Goal: Task Accomplishment & Management: Manage account settings

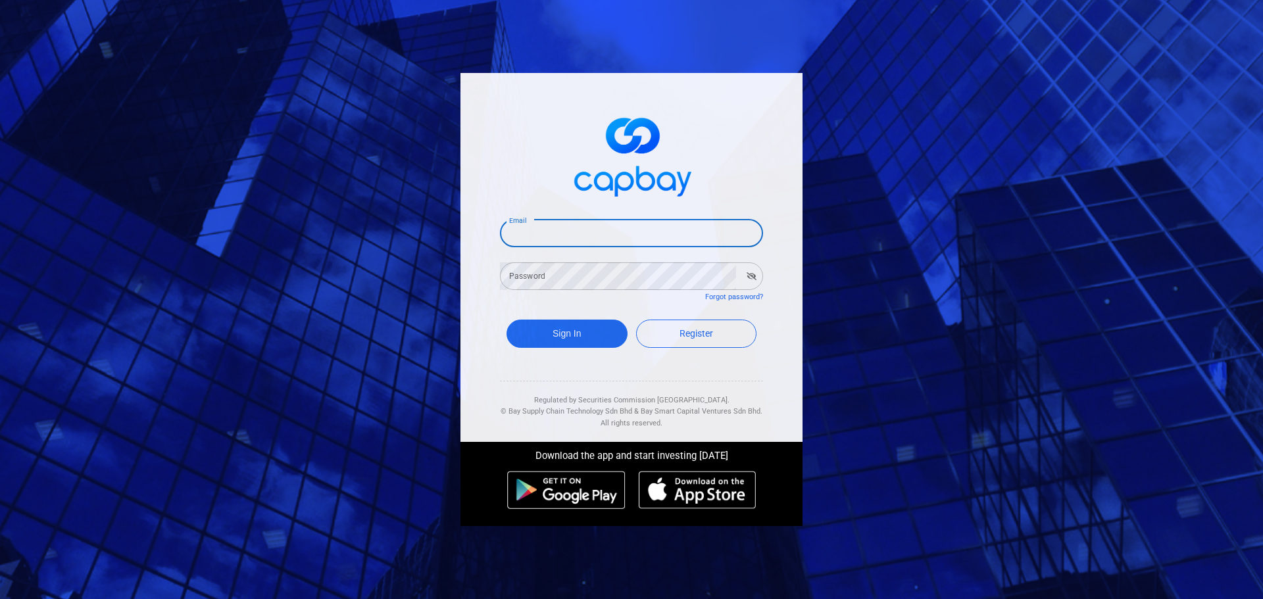
click at [543, 230] on input "Email" at bounding box center [631, 234] width 263 height 28
type input "[EMAIL_ADDRESS][DOMAIN_NAME]"
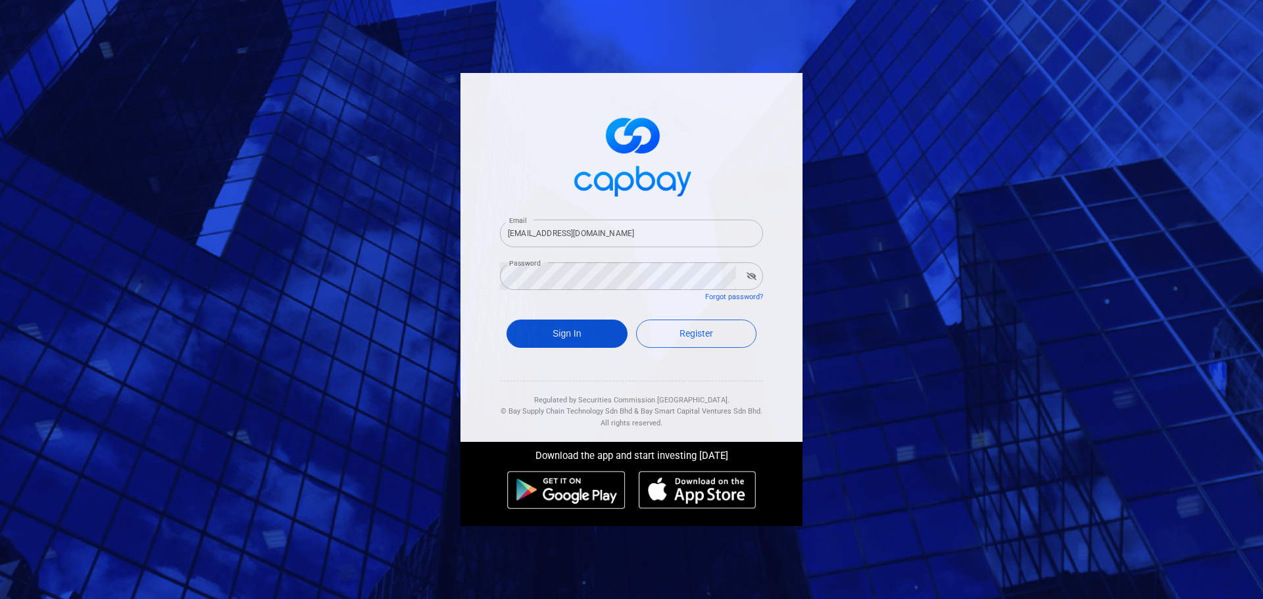
click at [583, 343] on button "Sign In" at bounding box center [566, 334] width 121 height 28
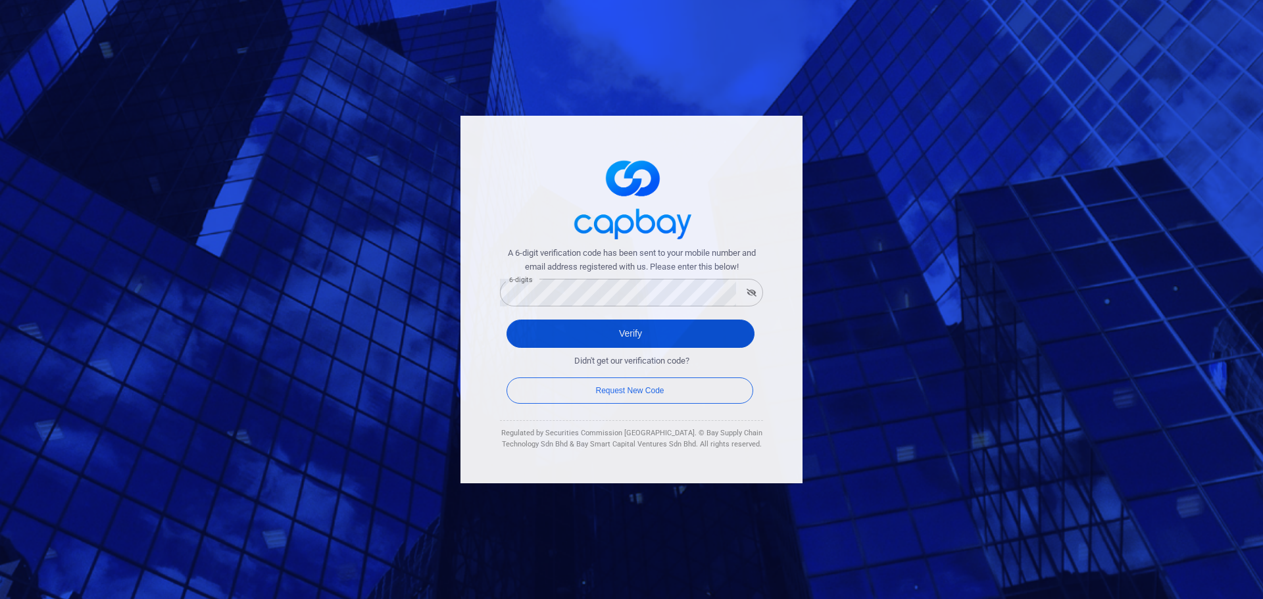
click at [644, 334] on button "Verify" at bounding box center [630, 334] width 248 height 28
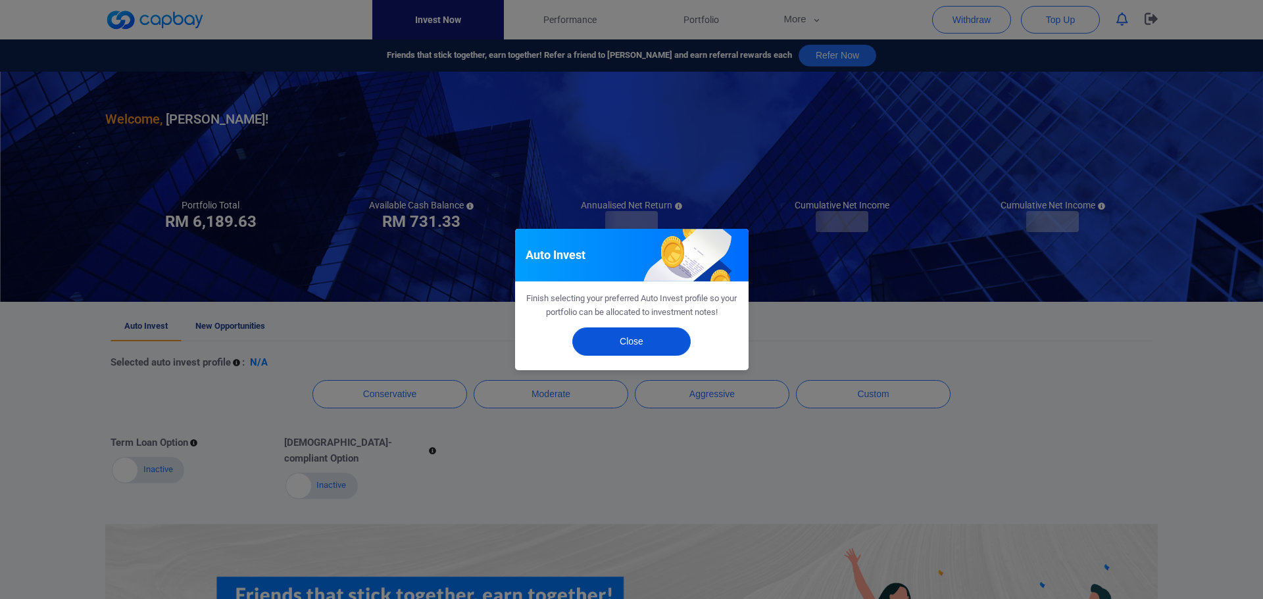
click at [635, 340] on button "Close" at bounding box center [631, 341] width 118 height 28
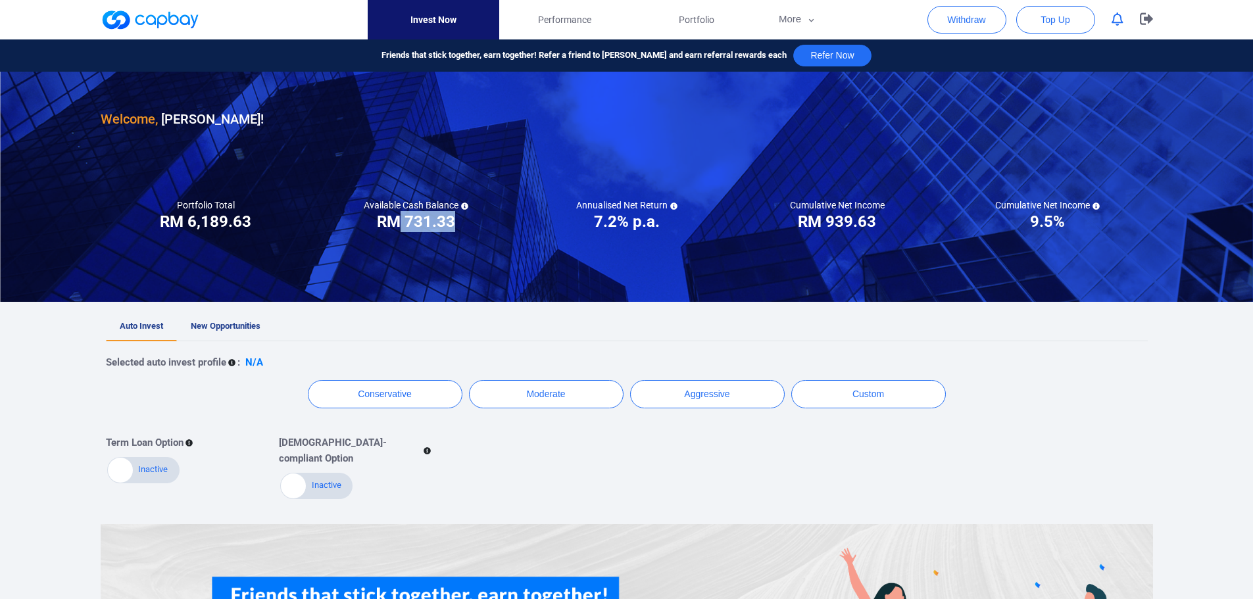
drag, startPoint x: 399, startPoint y: 220, endPoint x: 460, endPoint y: 220, distance: 61.2
click at [460, 220] on div "Available Cash Balance RM ***** RM 731.33" at bounding box center [416, 215] width 210 height 33
click at [449, 225] on h3 "RM 731.33" at bounding box center [416, 221] width 78 height 21
drag, startPoint x: 449, startPoint y: 226, endPoint x: 340, endPoint y: 226, distance: 109.2
click at [340, 226] on div "Available Cash Balance RM ***** RM 731.33" at bounding box center [416, 215] width 210 height 33
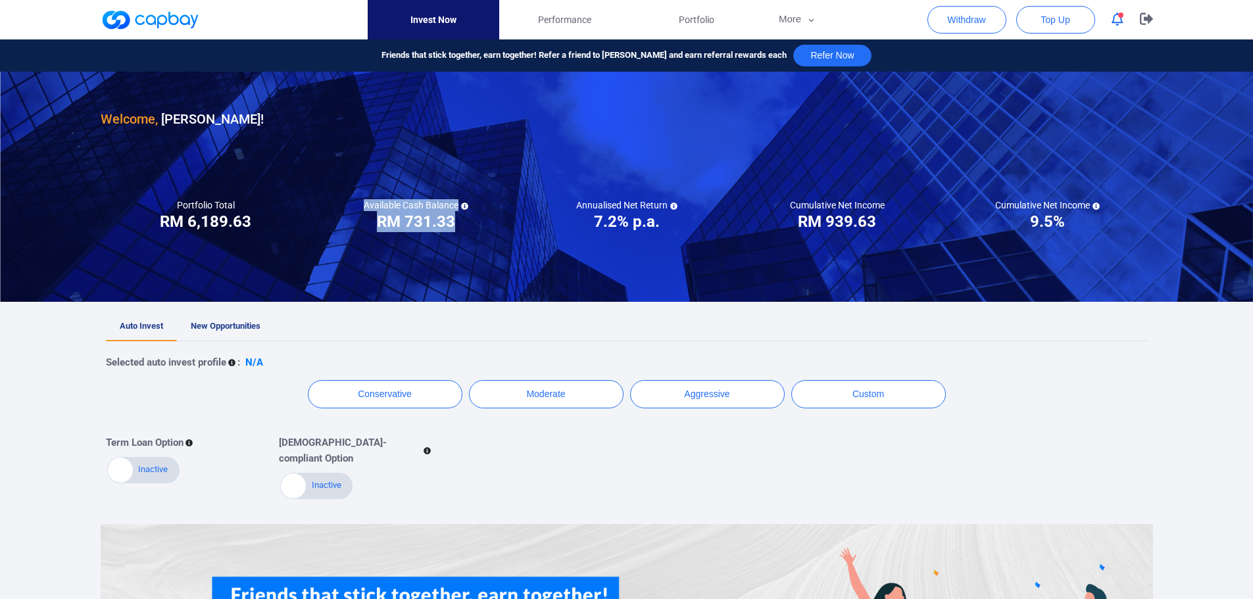
click at [340, 226] on div "Available Cash Balance RM ***** RM 731.33" at bounding box center [416, 215] width 210 height 33
click at [964, 16] on button "Withdraw" at bounding box center [966, 20] width 79 height 28
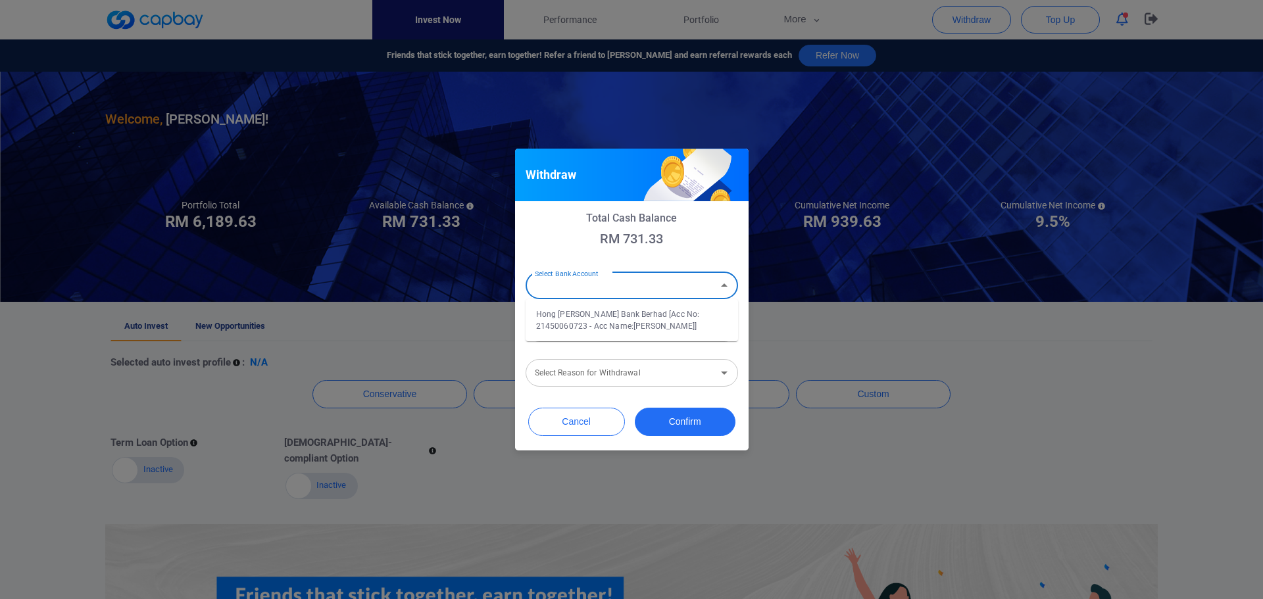
click at [602, 280] on div "Select Bank Account Select Bank Account" at bounding box center [631, 285] width 212 height 30
click at [602, 323] on li "Hong [PERSON_NAME] Bank Berhad [Acc No: 21450060723 - Acc Name:[PERSON_NAME]]" at bounding box center [631, 320] width 212 height 32
type input "Hong [PERSON_NAME] Bank Berhad [Acc No: 21450060723 - Acc Name:[PERSON_NAME]]"
click at [582, 329] on input "Amount (RM)" at bounding box center [631, 328] width 212 height 28
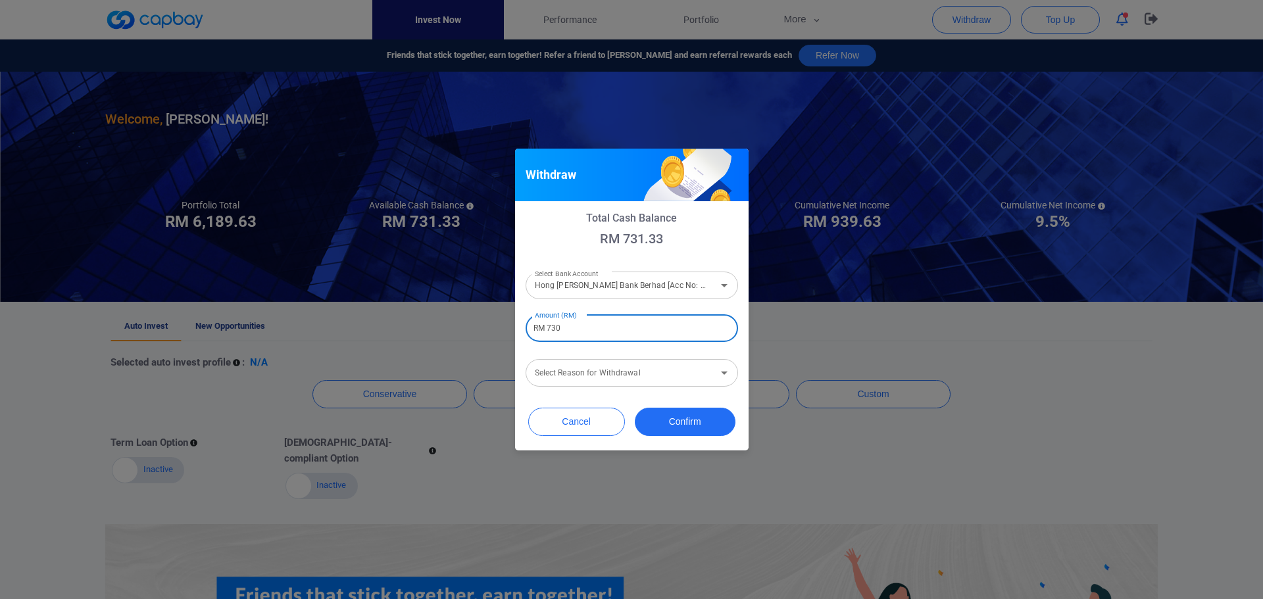
type input "RM 730"
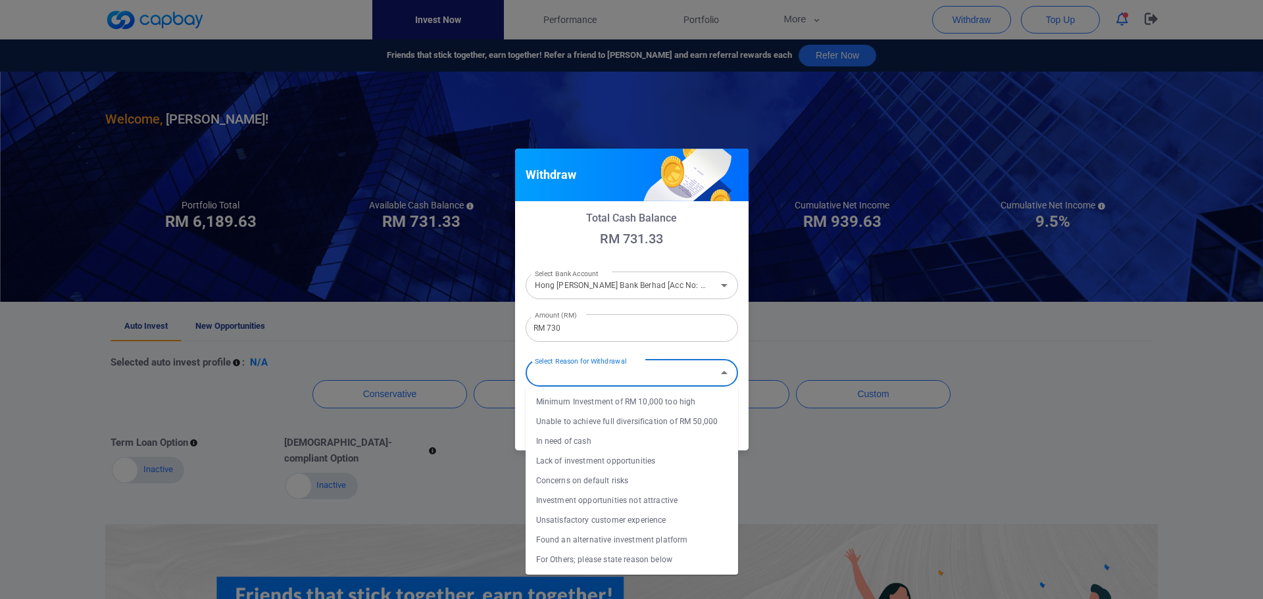
drag, startPoint x: 597, startPoint y: 379, endPoint x: 596, endPoint y: 393, distance: 13.8
click at [597, 382] on input "Select Reason for Withdrawal" at bounding box center [620, 373] width 183 height 24
click at [593, 439] on li "In need of cash" at bounding box center [631, 441] width 212 height 20
type input "In need of cash"
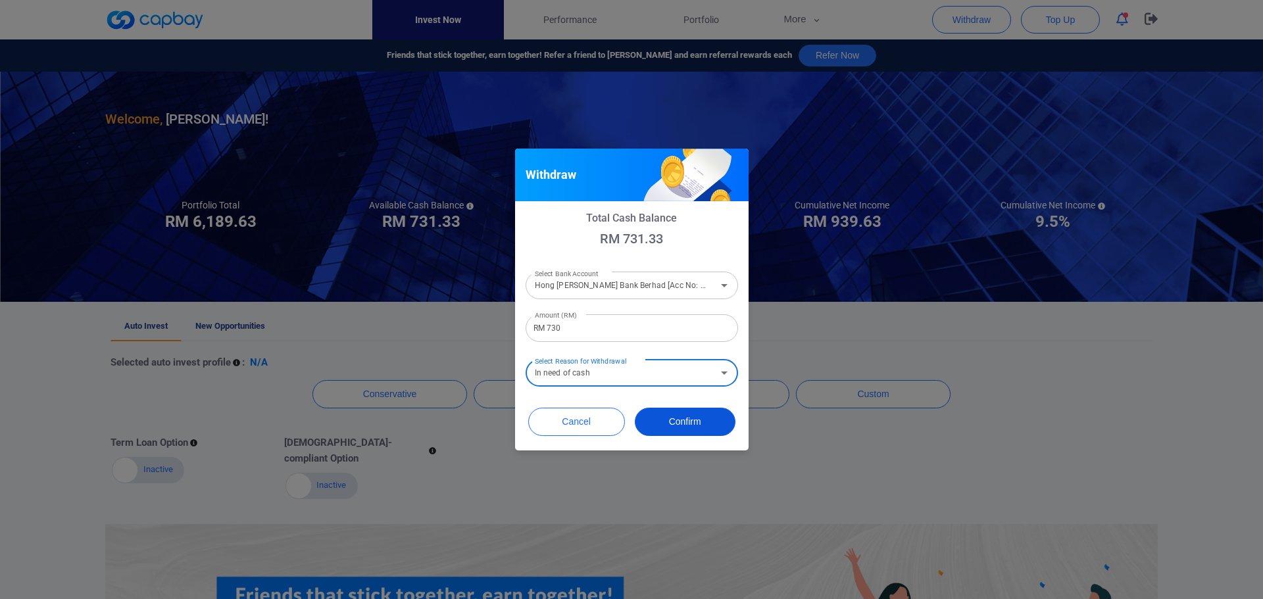
click at [698, 418] on button "Confirm" at bounding box center [685, 422] width 101 height 28
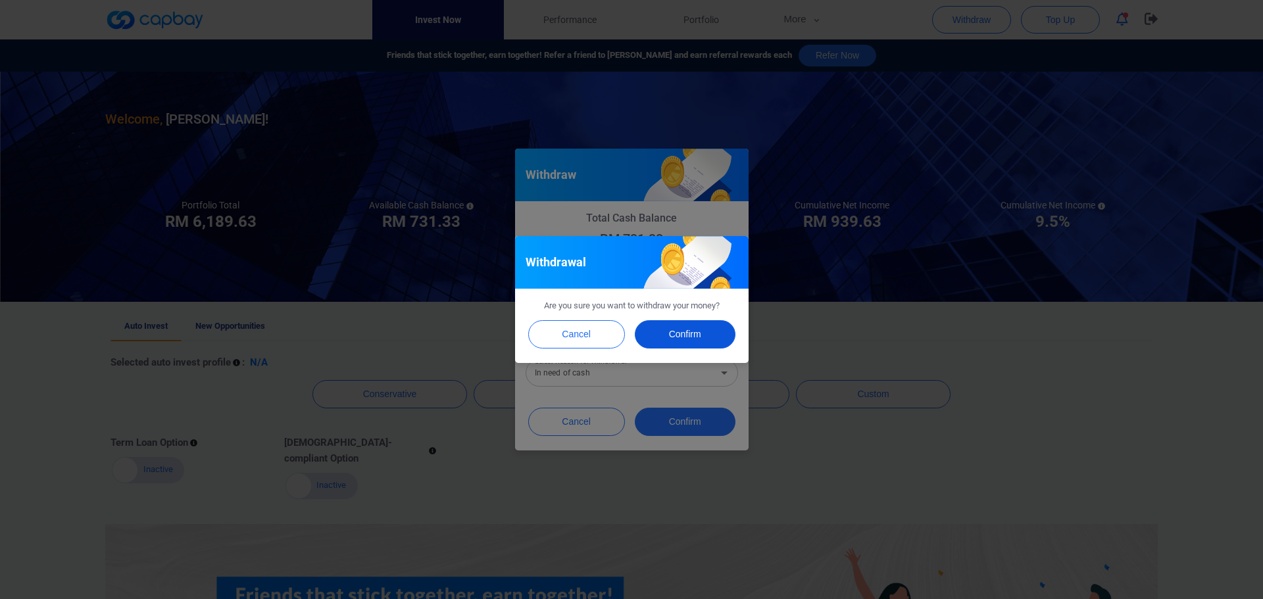
click at [685, 338] on button "Confirm" at bounding box center [685, 334] width 101 height 28
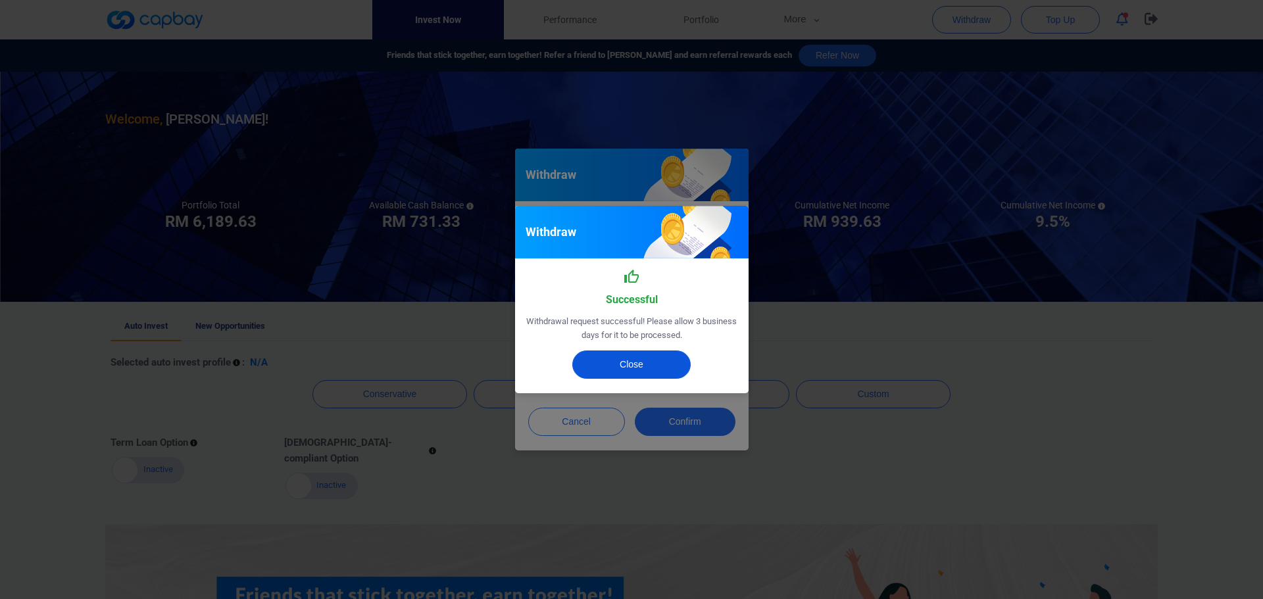
click at [617, 366] on button "Close" at bounding box center [631, 365] width 118 height 28
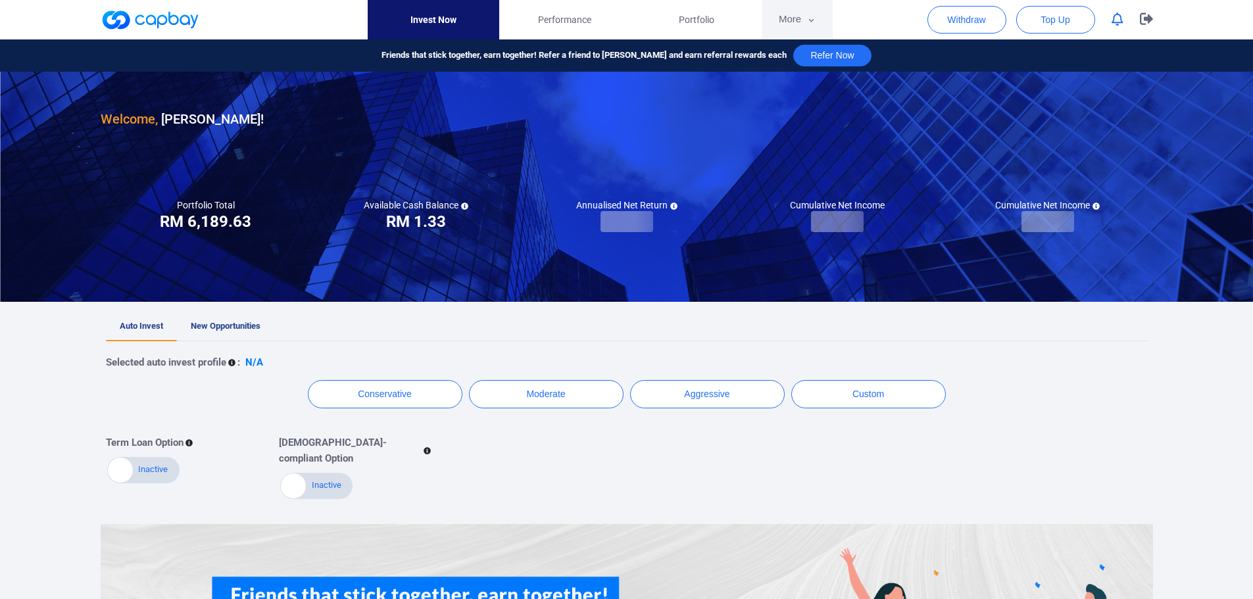
click at [799, 22] on button "More" at bounding box center [797, 19] width 70 height 39
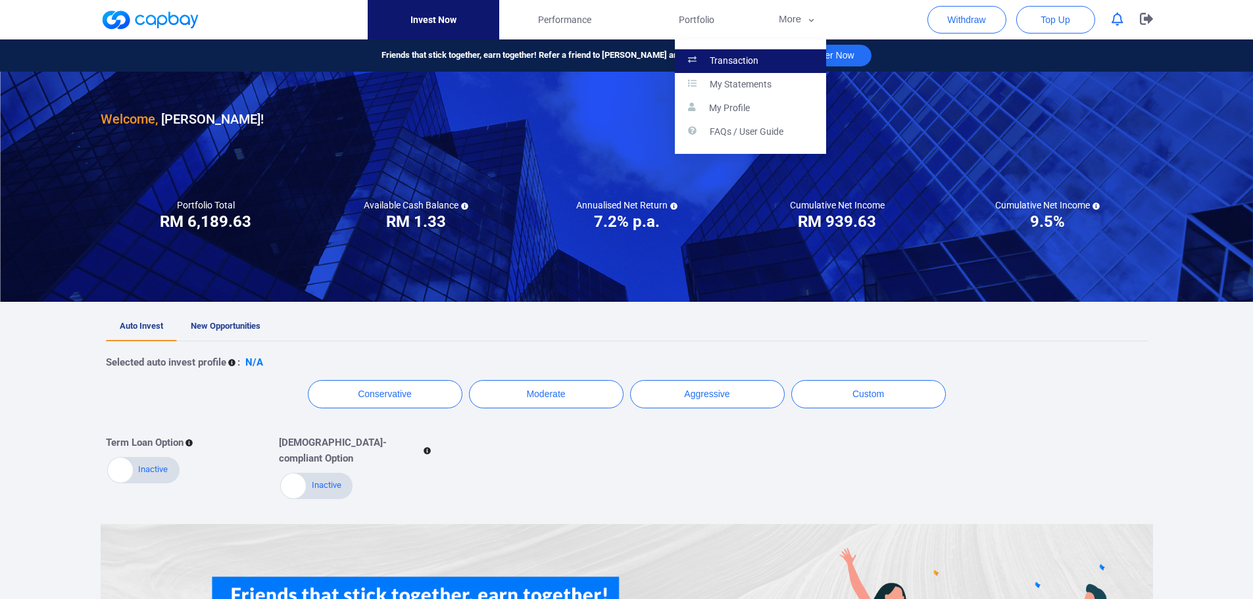
click at [771, 63] on link "Transaction" at bounding box center [750, 61] width 151 height 24
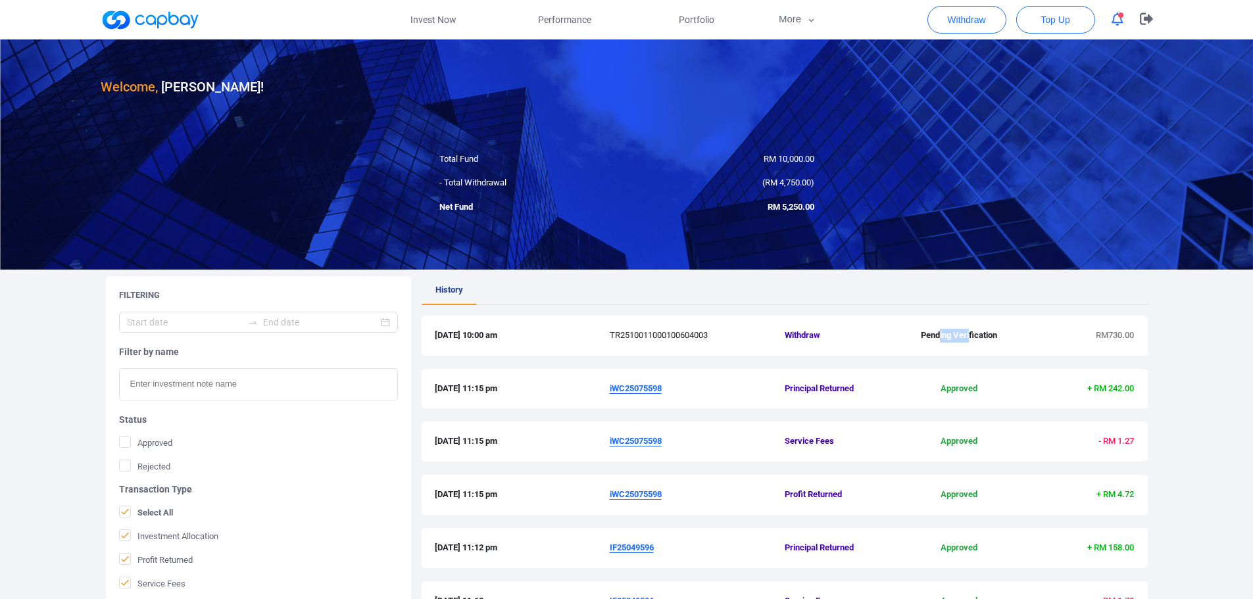
drag, startPoint x: 948, startPoint y: 335, endPoint x: 969, endPoint y: 335, distance: 20.4
click at [969, 335] on span "Pending Verification" at bounding box center [959, 336] width 116 height 14
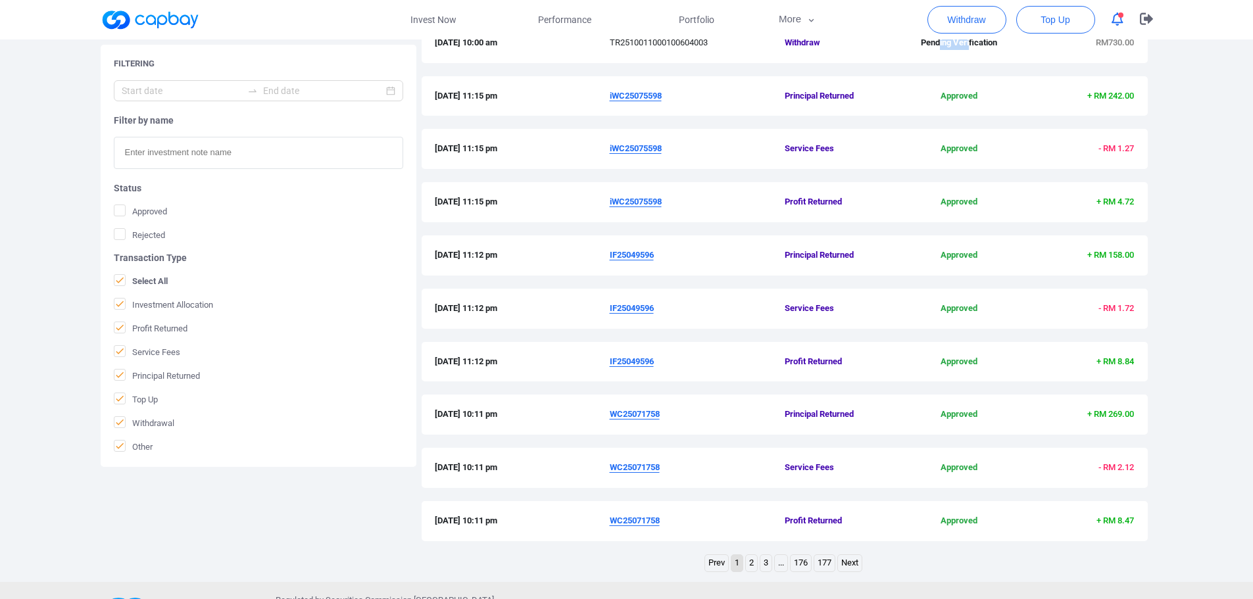
scroll to position [263, 0]
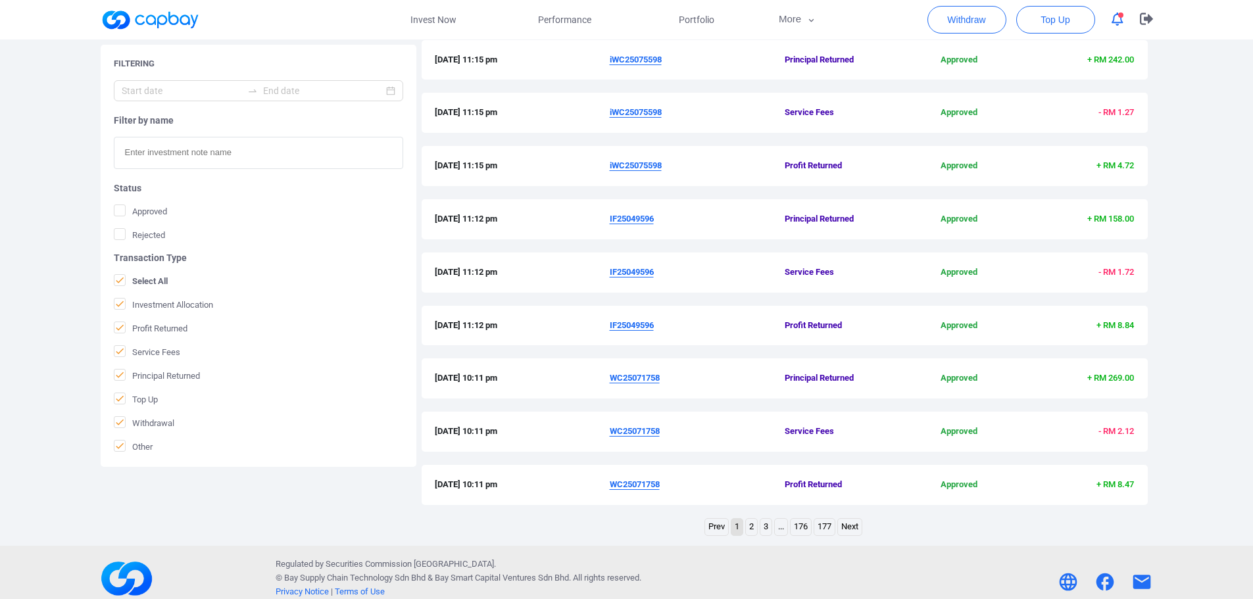
click at [748, 529] on link "2" at bounding box center [751, 527] width 11 height 16
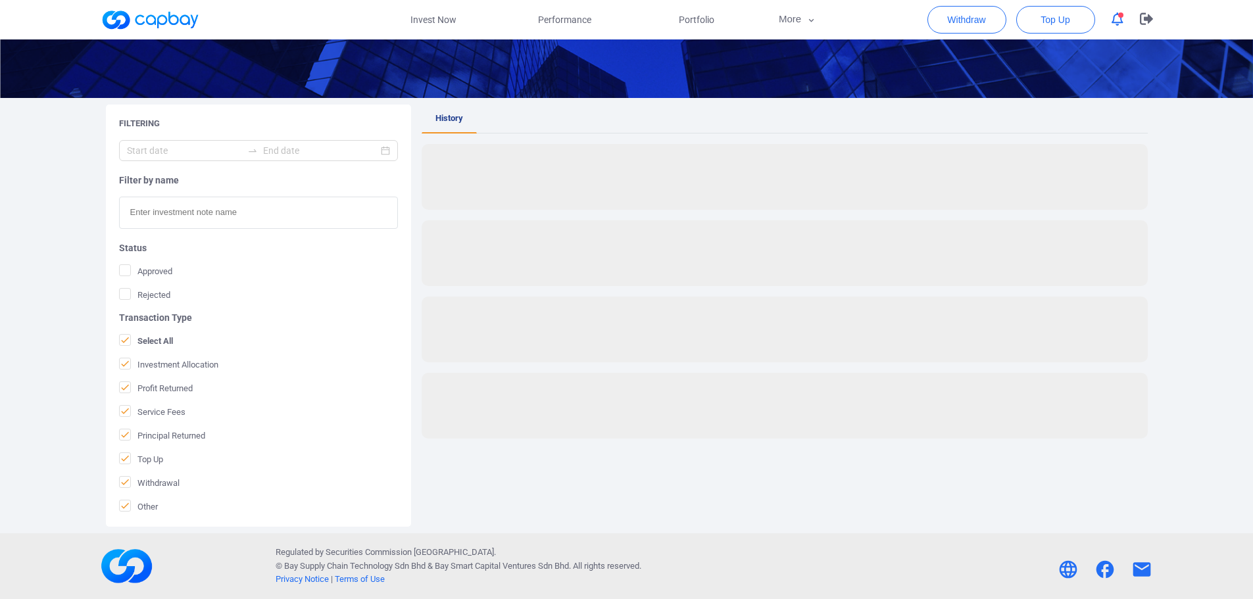
scroll to position [172, 0]
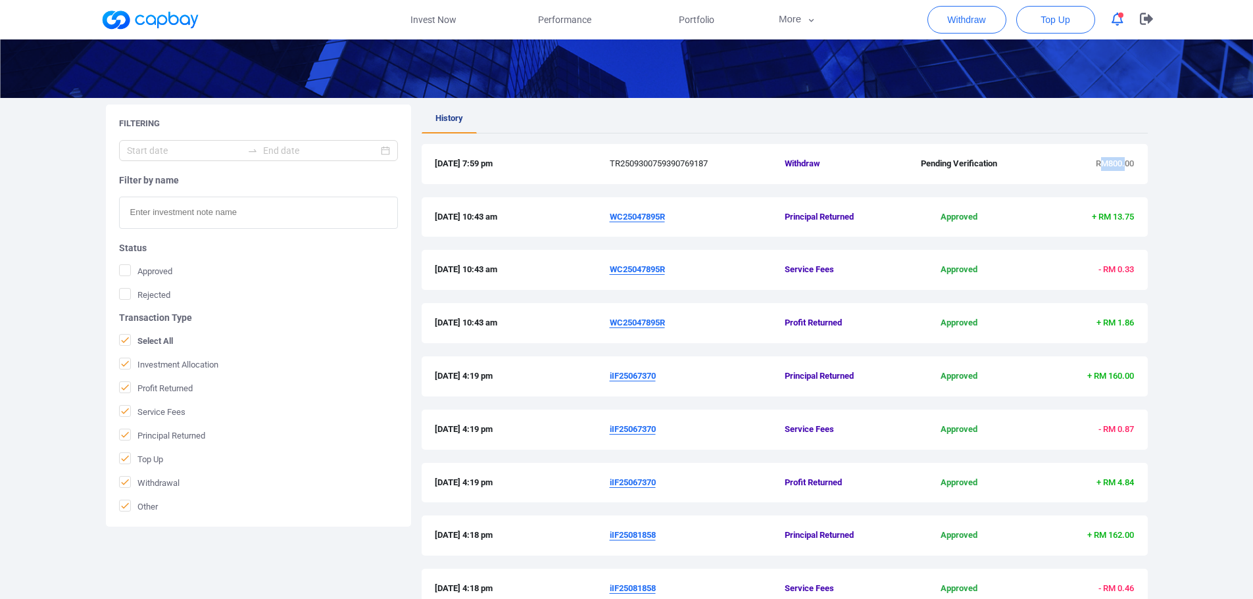
drag, startPoint x: 1103, startPoint y: 165, endPoint x: 1124, endPoint y: 165, distance: 21.0
click at [1124, 165] on span "RM800.00" at bounding box center [1115, 163] width 38 height 10
click at [1125, 165] on span "RM800.00" at bounding box center [1115, 163] width 38 height 10
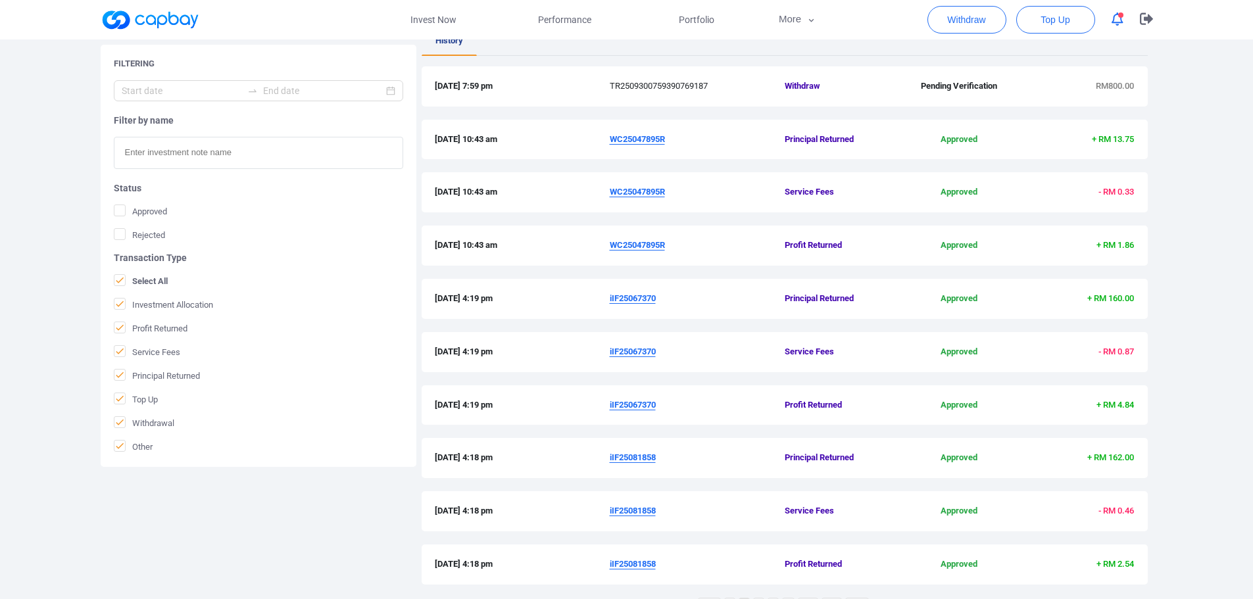
scroll to position [341, 0]
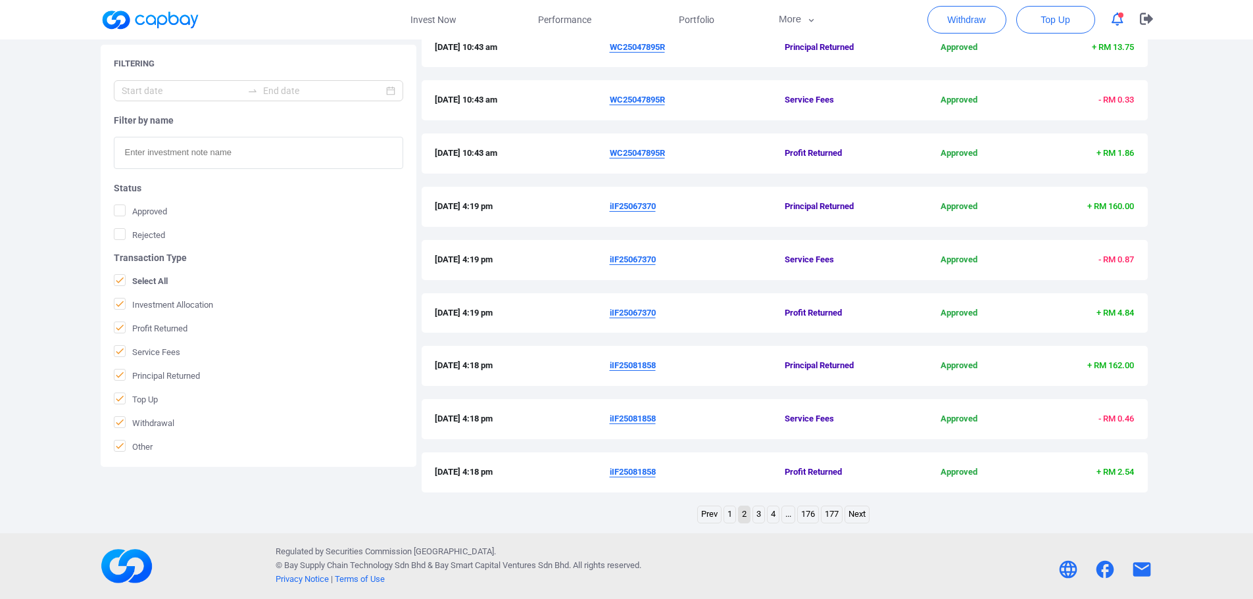
click at [732, 513] on link "1" at bounding box center [729, 514] width 11 height 16
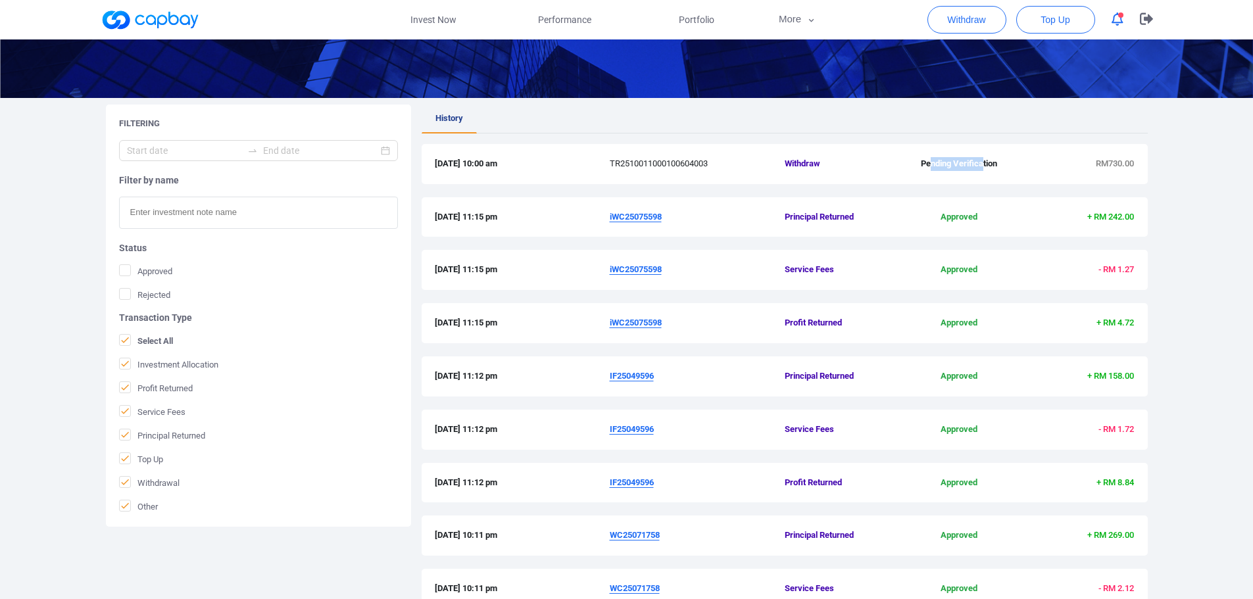
drag, startPoint x: 965, startPoint y: 165, endPoint x: 982, endPoint y: 164, distance: 17.8
click at [982, 164] on span "Pending Verification" at bounding box center [959, 164] width 116 height 14
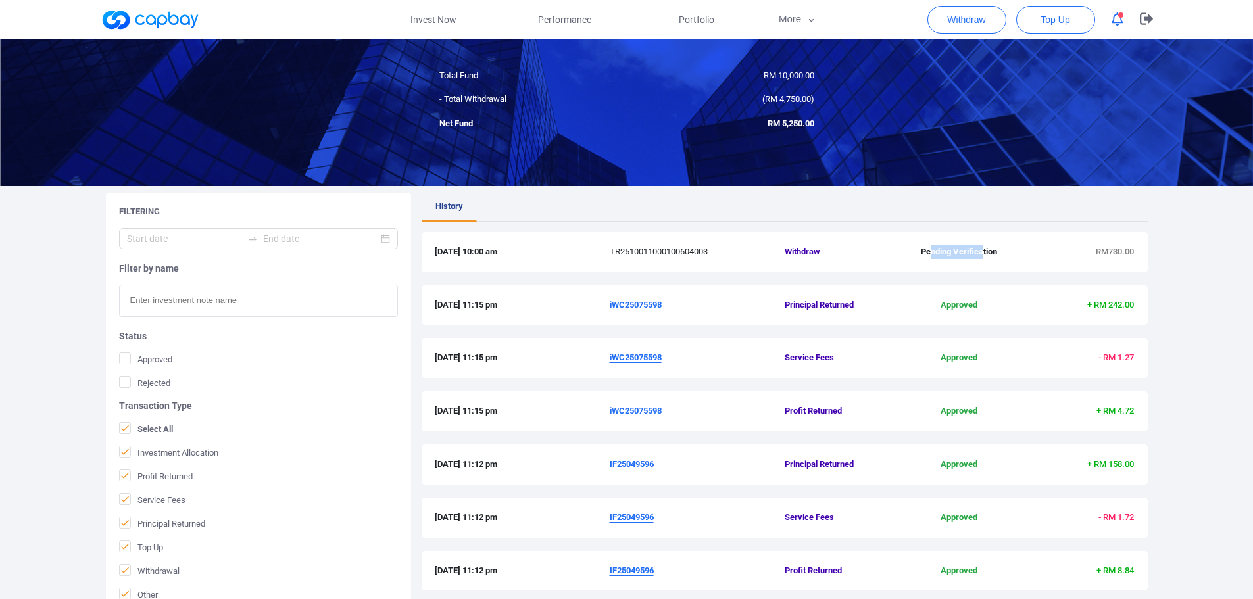
scroll to position [0, 0]
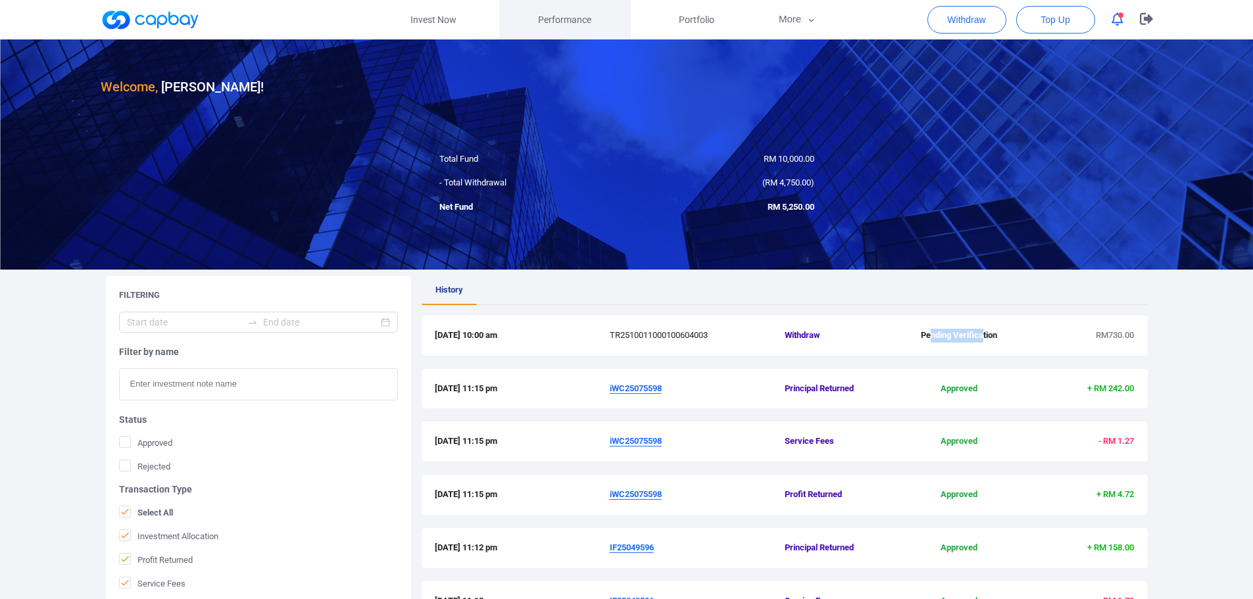
click at [571, 22] on span "Performance" at bounding box center [564, 19] width 53 height 14
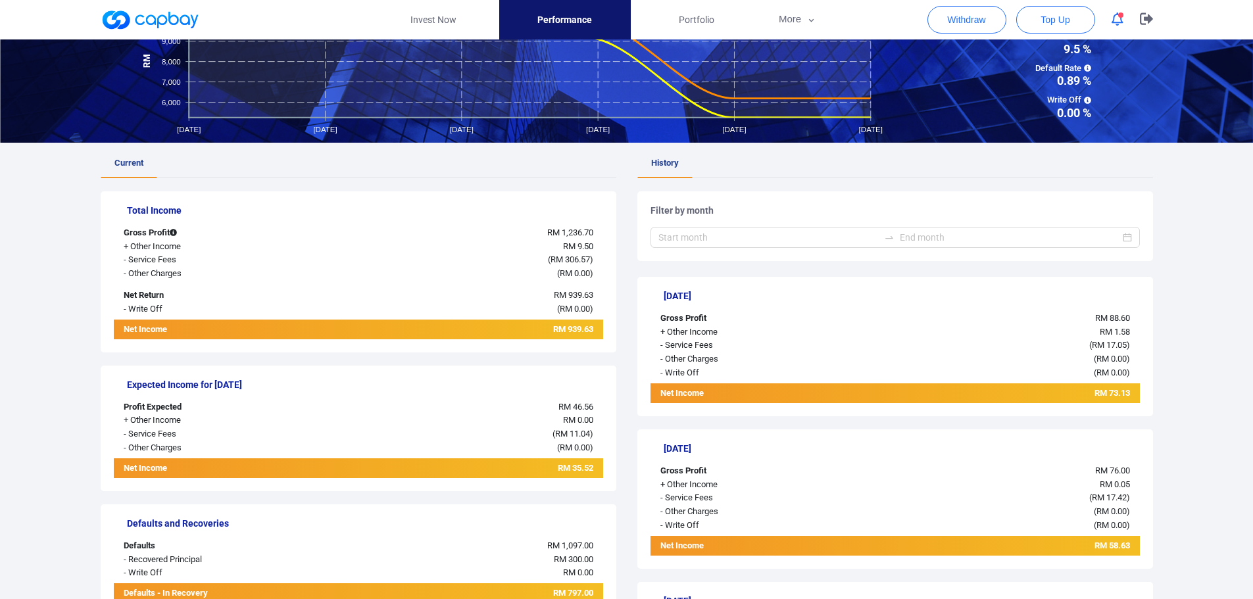
scroll to position [132, 0]
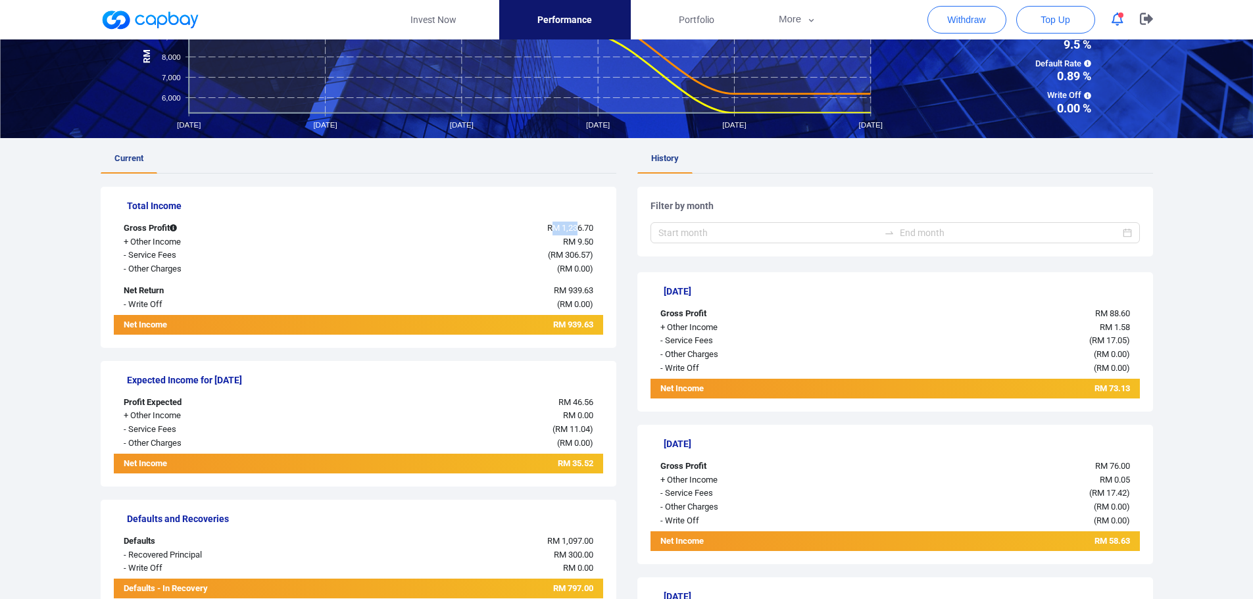
click at [577, 230] on span "RM 1,236.70" at bounding box center [570, 228] width 46 height 10
drag, startPoint x: 562, startPoint y: 320, endPoint x: 584, endPoint y: 320, distance: 21.7
click at [584, 320] on span "RM 939.63" at bounding box center [573, 325] width 40 height 10
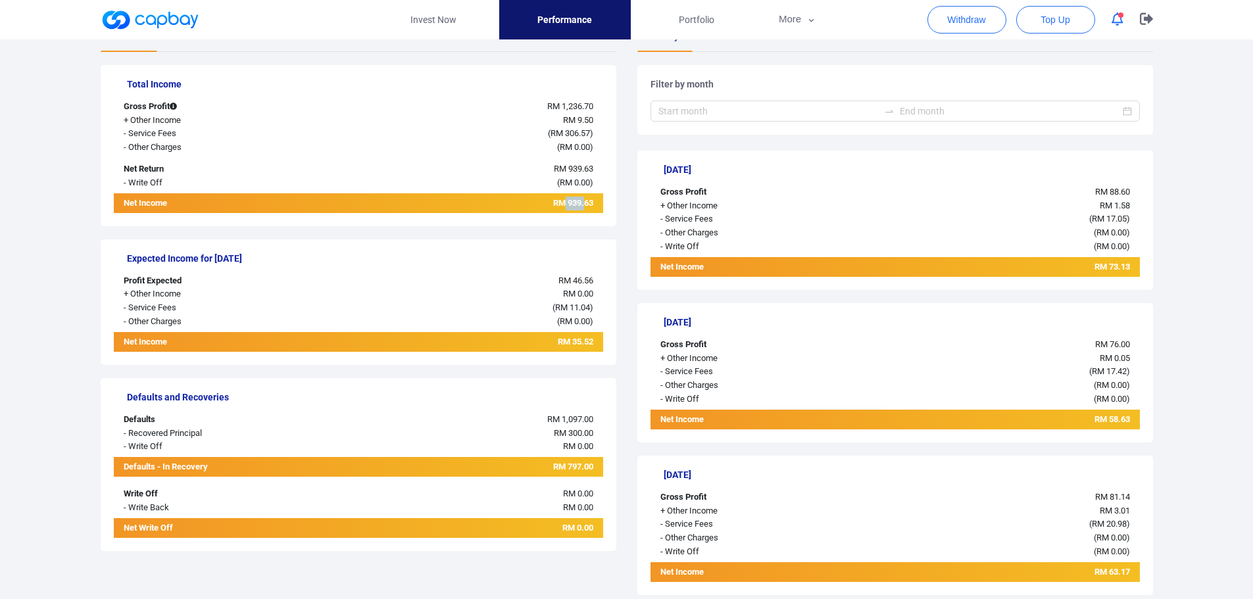
scroll to position [263, 0]
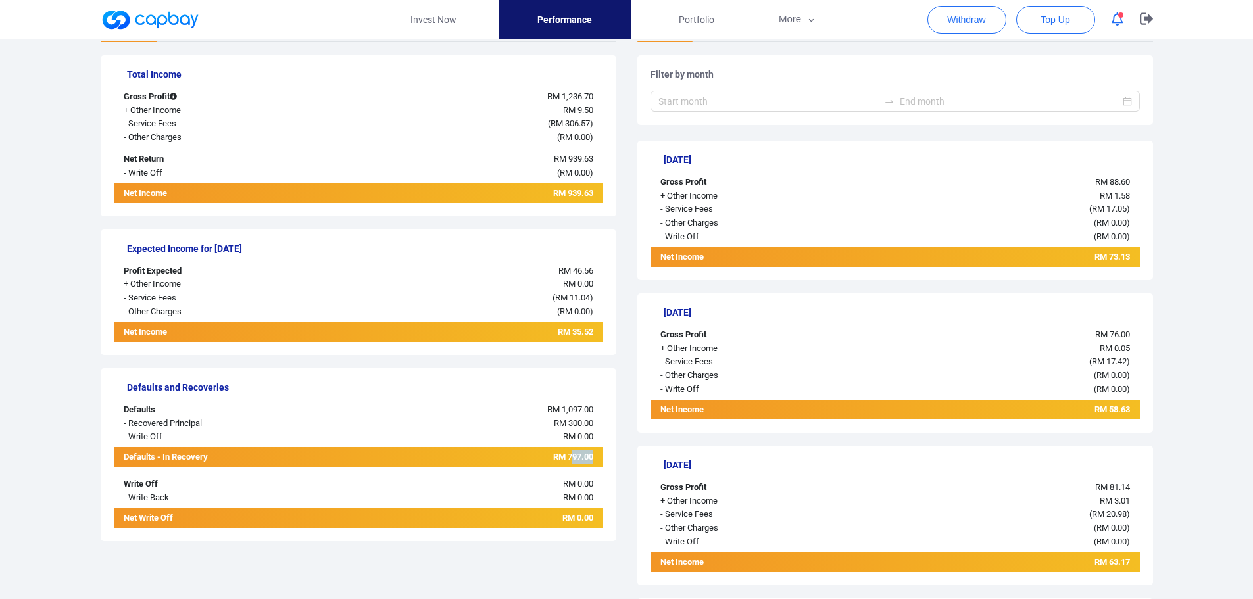
drag, startPoint x: 572, startPoint y: 460, endPoint x: 594, endPoint y: 459, distance: 21.7
click at [594, 459] on div "RM 797.00" at bounding box center [460, 457] width 285 height 20
click at [520, 441] on div "RM 0.00" at bounding box center [460, 437] width 285 height 14
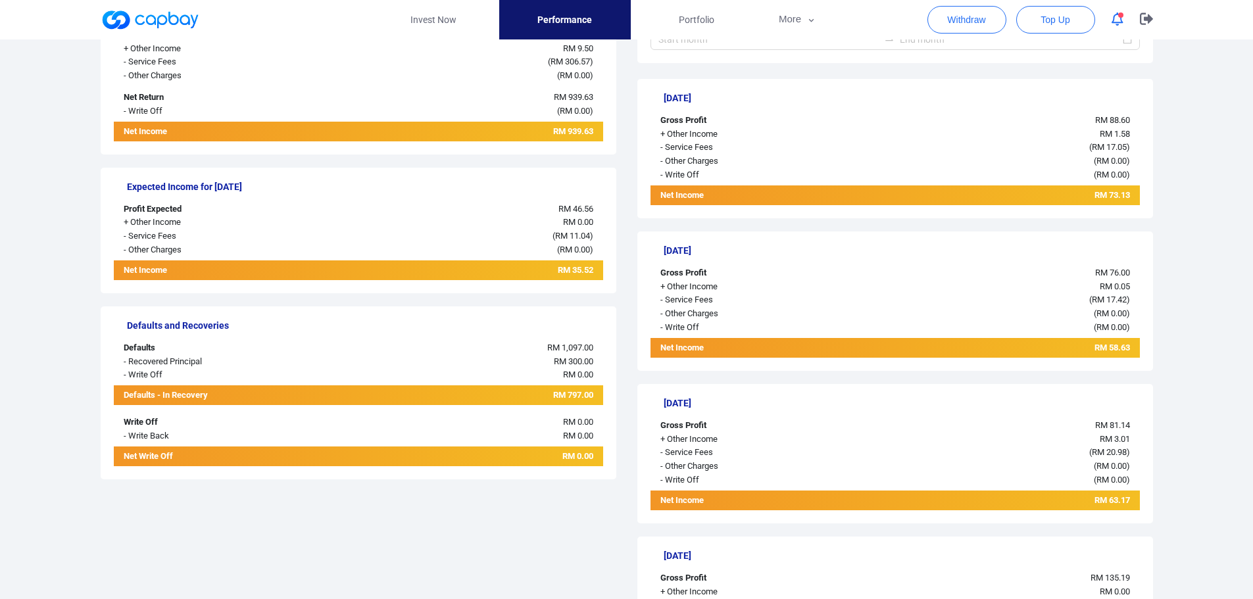
scroll to position [0, 0]
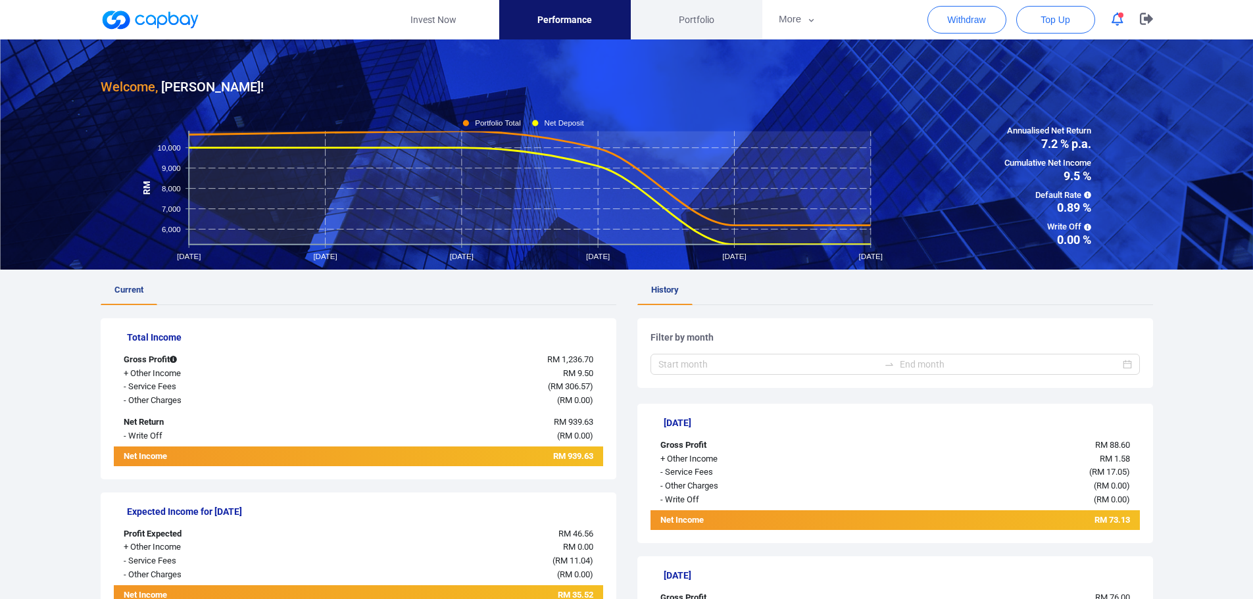
click at [679, 16] on span "Portfolio" at bounding box center [697, 19] width 36 height 14
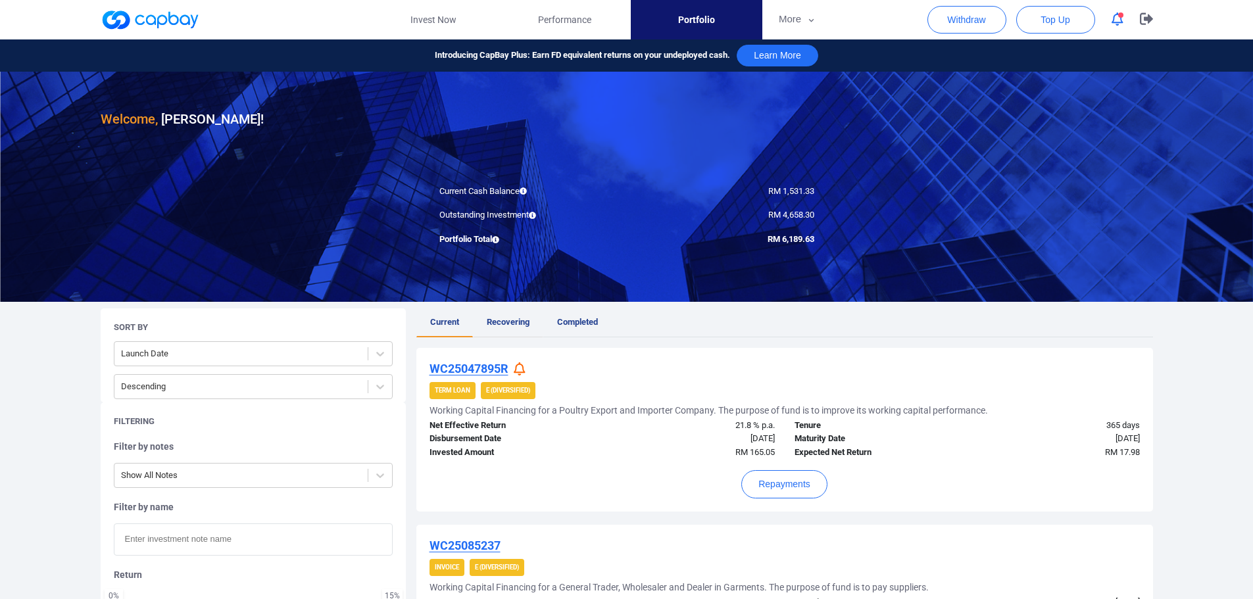
click at [512, 325] on span "Recovering" at bounding box center [508, 322] width 43 height 10
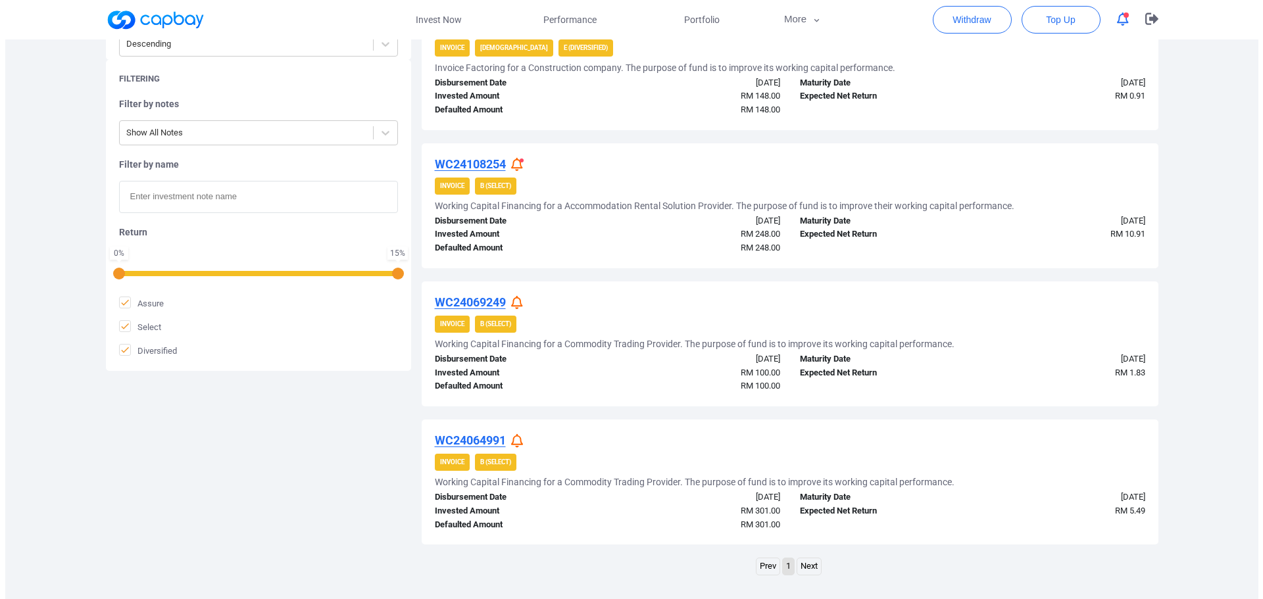
scroll to position [354, 0]
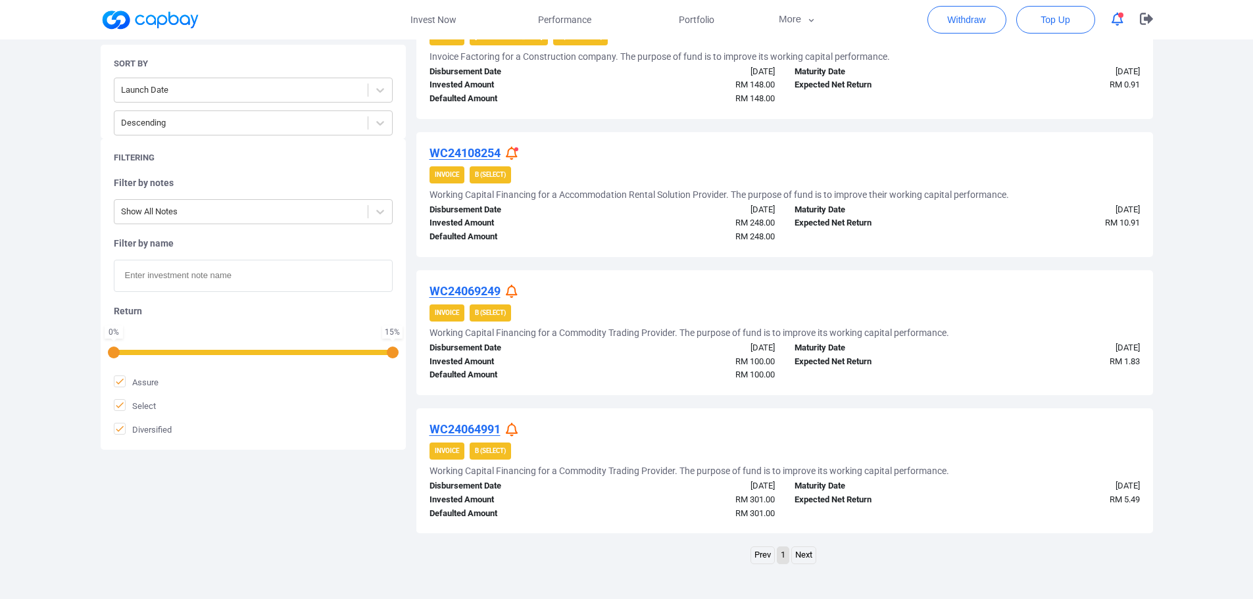
click at [514, 427] on icon at bounding box center [512, 430] width 12 height 14
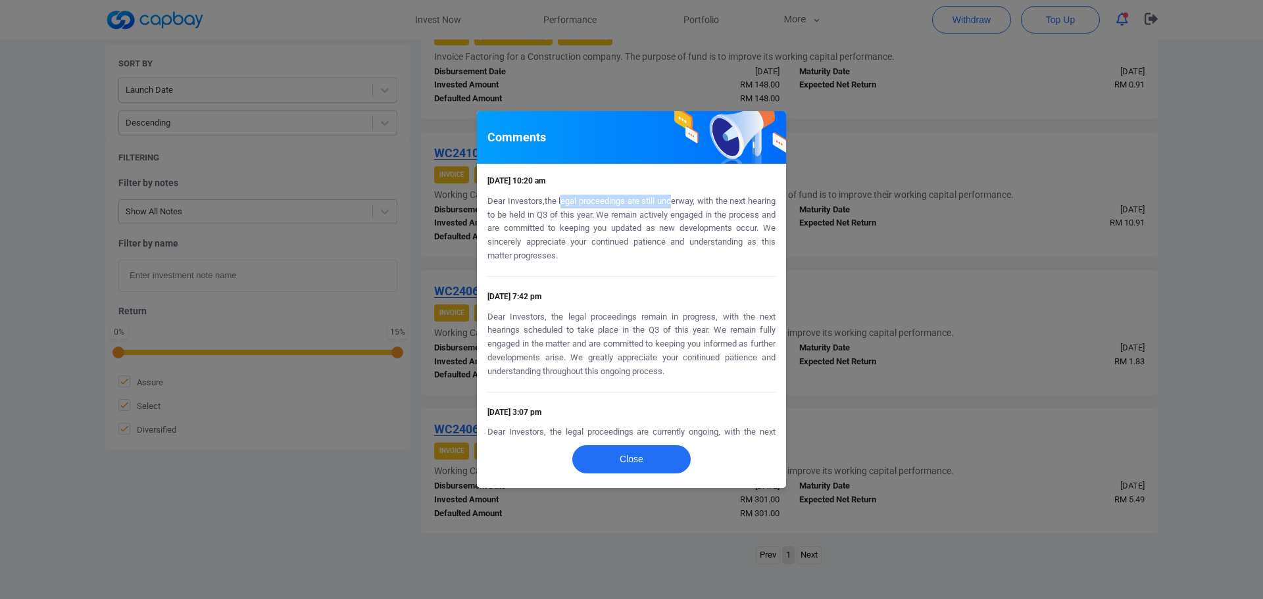
drag, startPoint x: 581, startPoint y: 205, endPoint x: 693, endPoint y: 205, distance: 111.8
click at [693, 205] on p "Dear Investors,the legal proceedings are still underway, with the next hearing …" at bounding box center [631, 229] width 288 height 68
click at [665, 231] on p "Dear Investors,the legal proceedings are still underway, with the next hearing …" at bounding box center [631, 229] width 288 height 68
click at [668, 258] on p "Dear Investors,the legal proceedings are still underway, with the next hearing …" at bounding box center [631, 229] width 288 height 68
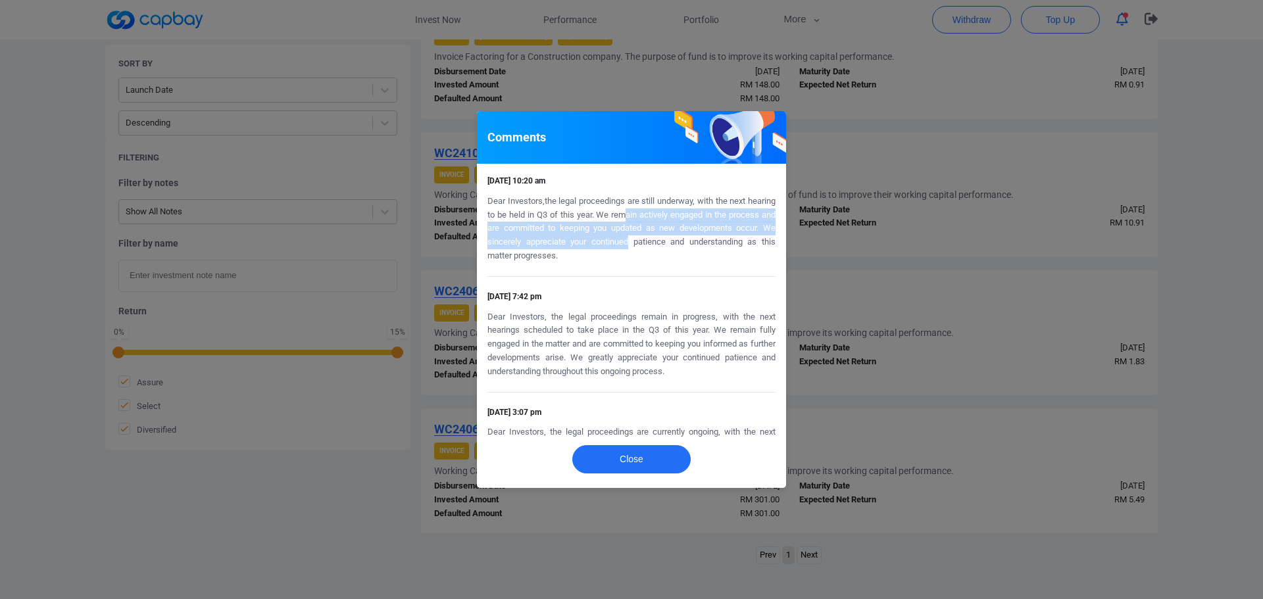
drag, startPoint x: 668, startPoint y: 212, endPoint x: 665, endPoint y: 247, distance: 35.6
click at [665, 247] on p "Dear Investors,the legal proceedings are still underway, with the next hearing …" at bounding box center [631, 229] width 288 height 68
click at [616, 270] on div "29 Sep 2025 10:20 am Dear Investors,the legal proceedings are still underway, w…" at bounding box center [631, 225] width 288 height 103
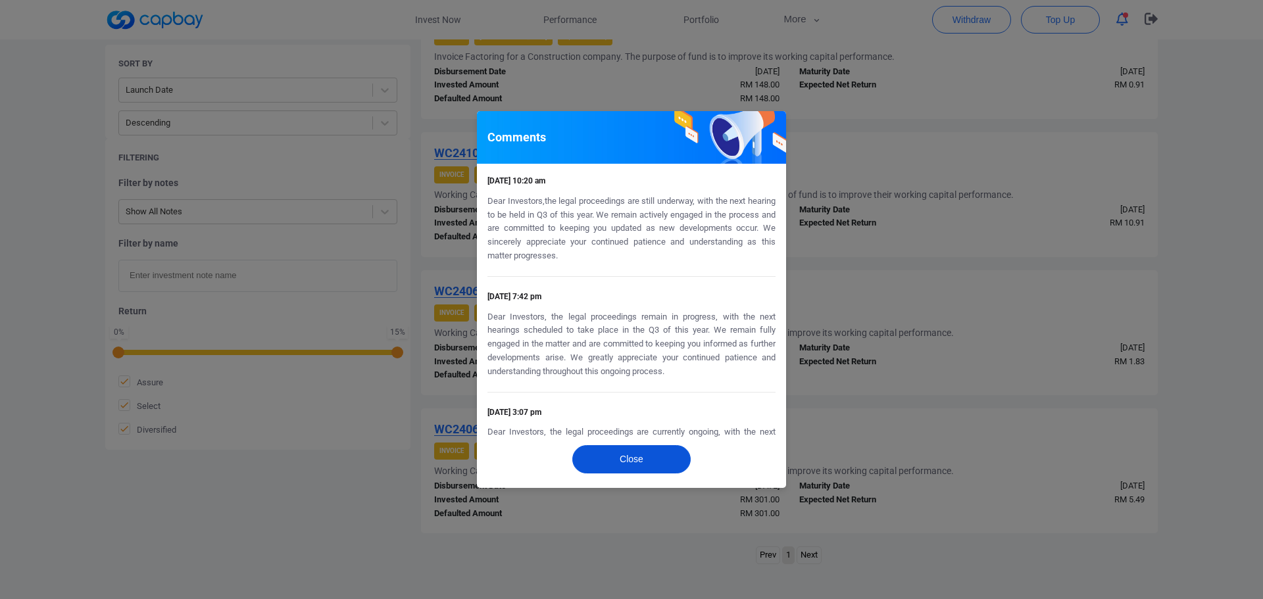
click at [617, 454] on button "Close" at bounding box center [631, 459] width 118 height 28
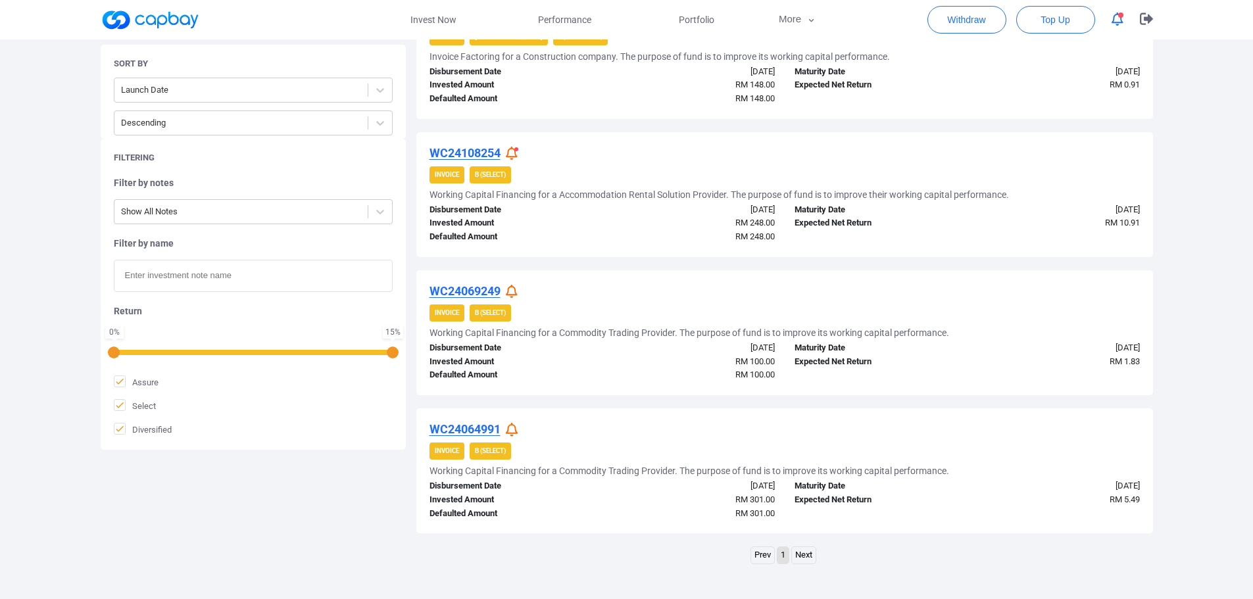
click at [515, 288] on icon at bounding box center [512, 292] width 12 height 14
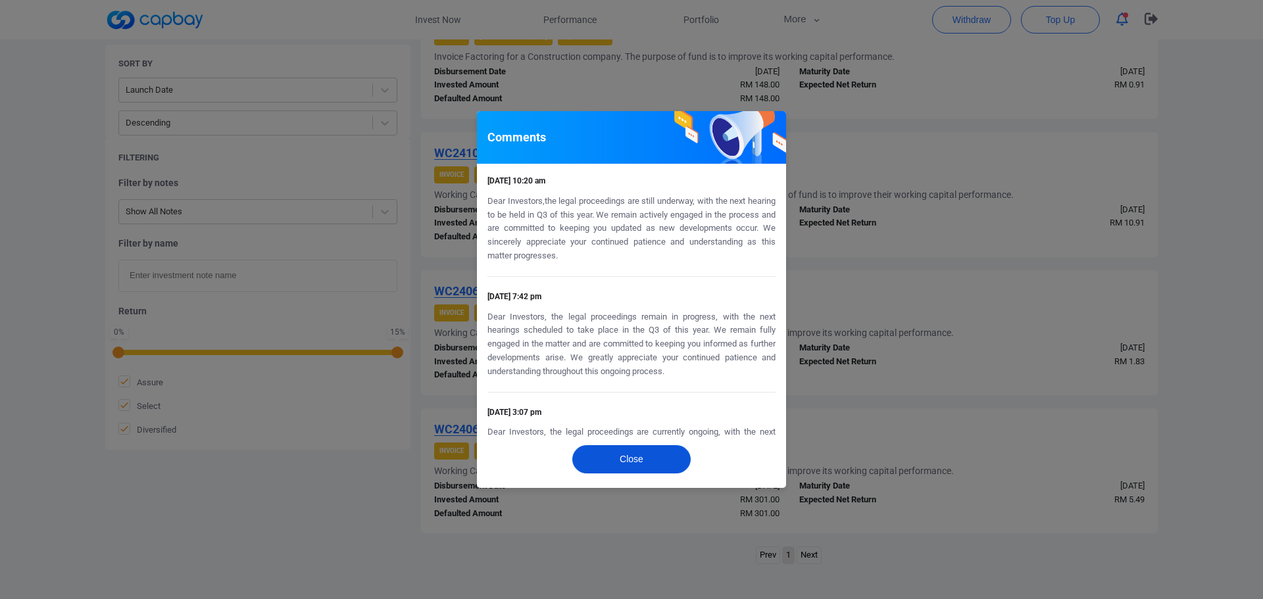
click at [631, 460] on button "Close" at bounding box center [631, 459] width 118 height 28
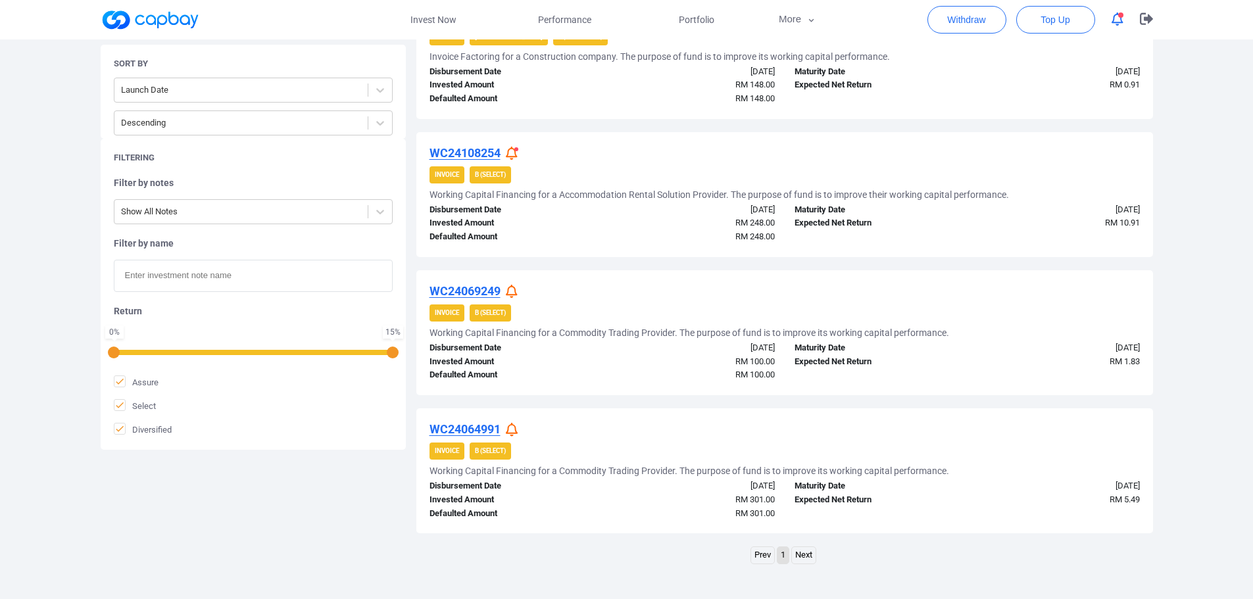
click at [515, 158] on icon at bounding box center [512, 154] width 12 height 14
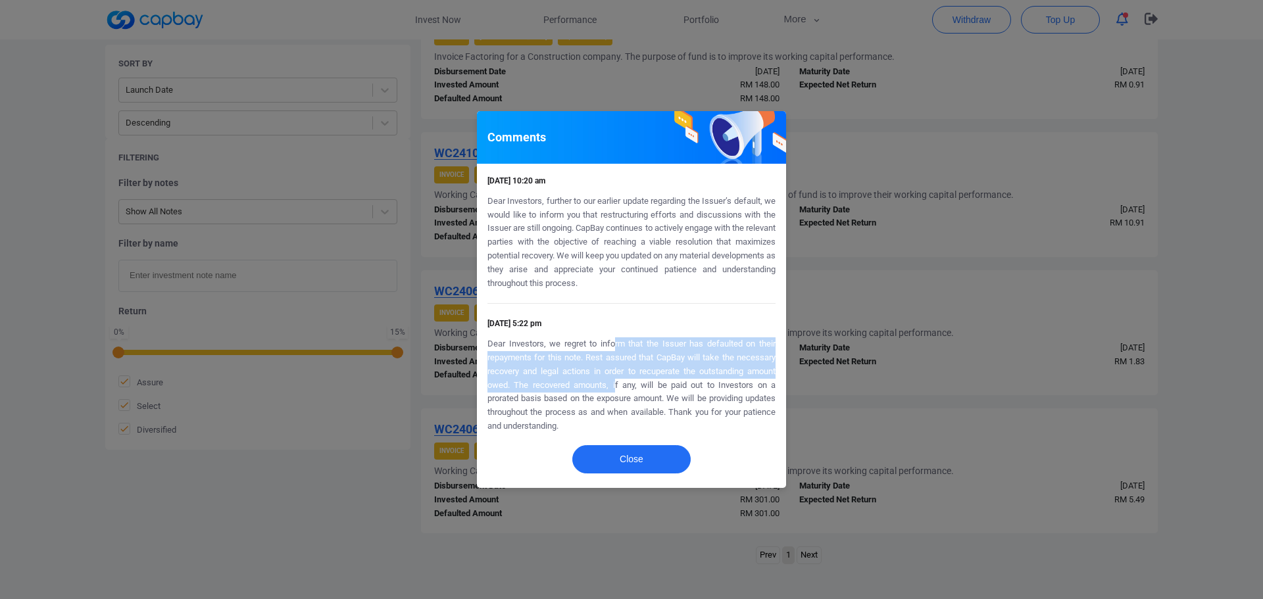
drag, startPoint x: 615, startPoint y: 353, endPoint x: 617, endPoint y: 398, distance: 44.8
click at [615, 389] on p "Dear Investors, we regret to inform that the Issuer has defaulted on their repa…" at bounding box center [631, 385] width 288 height 96
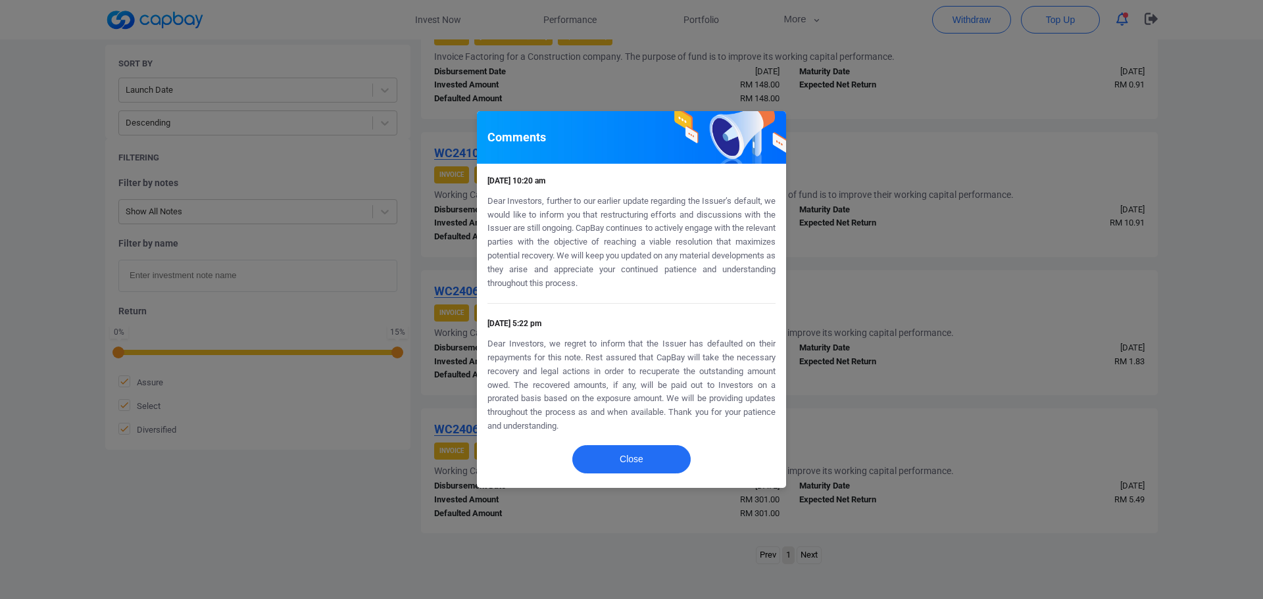
click at [617, 399] on p "Dear Investors, we regret to inform that the Issuer has defaulted on their repa…" at bounding box center [631, 385] width 288 height 96
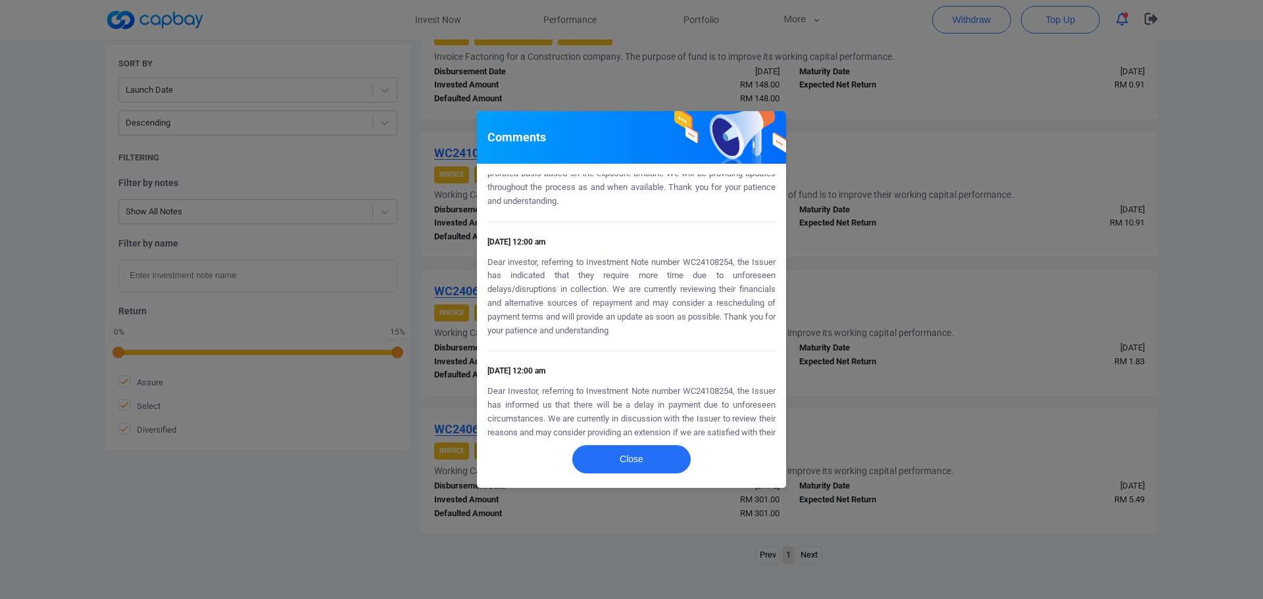
scroll to position [93, 0]
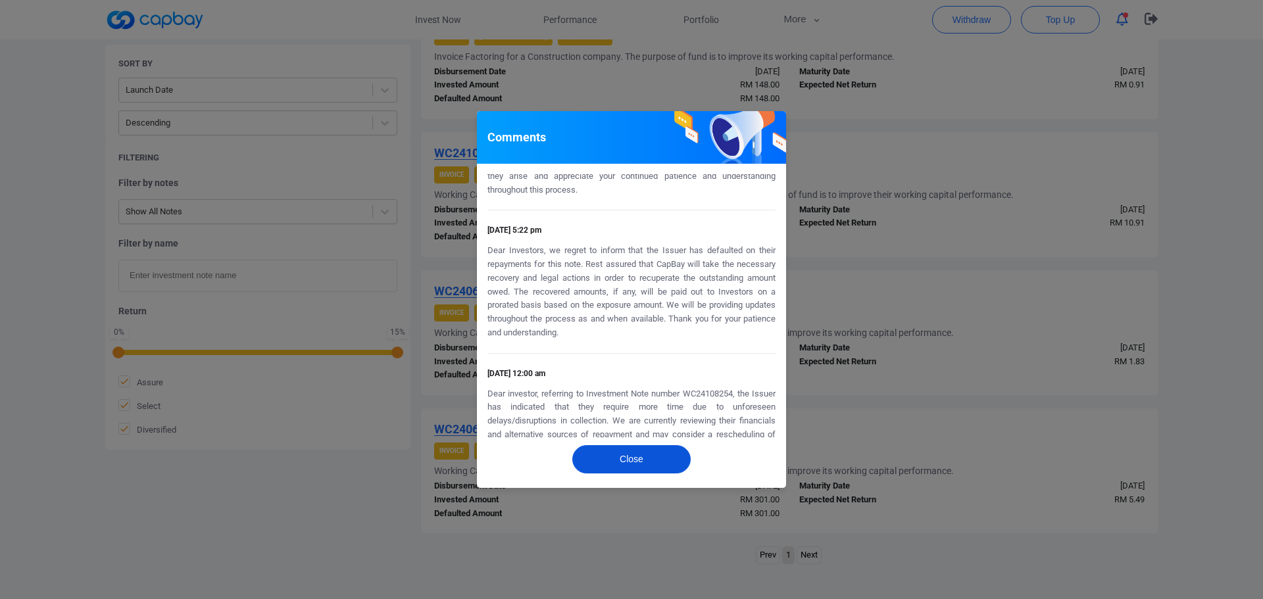
click at [624, 458] on button "Close" at bounding box center [631, 459] width 118 height 28
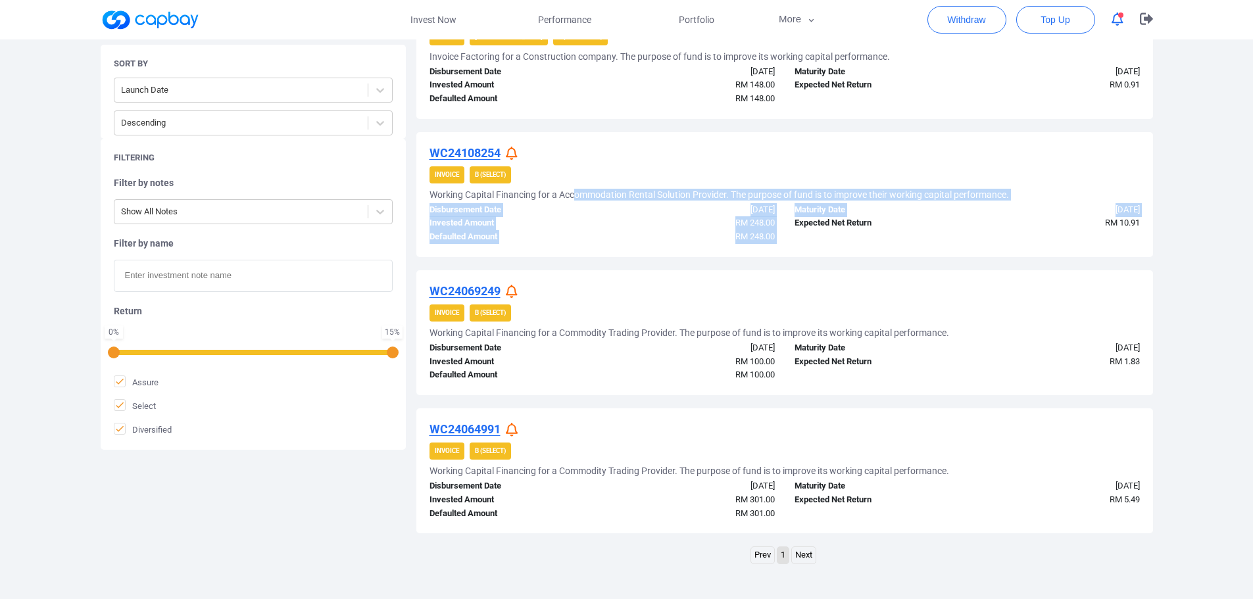
drag, startPoint x: 577, startPoint y: 194, endPoint x: 786, endPoint y: 233, distance: 213.5
click at [786, 233] on div "WC24108254 Invoice B (Select) Working Capital Financing for a Accommodation Ren…" at bounding box center [784, 194] width 737 height 125
click at [786, 233] on div "Maturity Date 08 Apr 2025 Expected Net Return RM 10.91" at bounding box center [967, 223] width 365 height 41
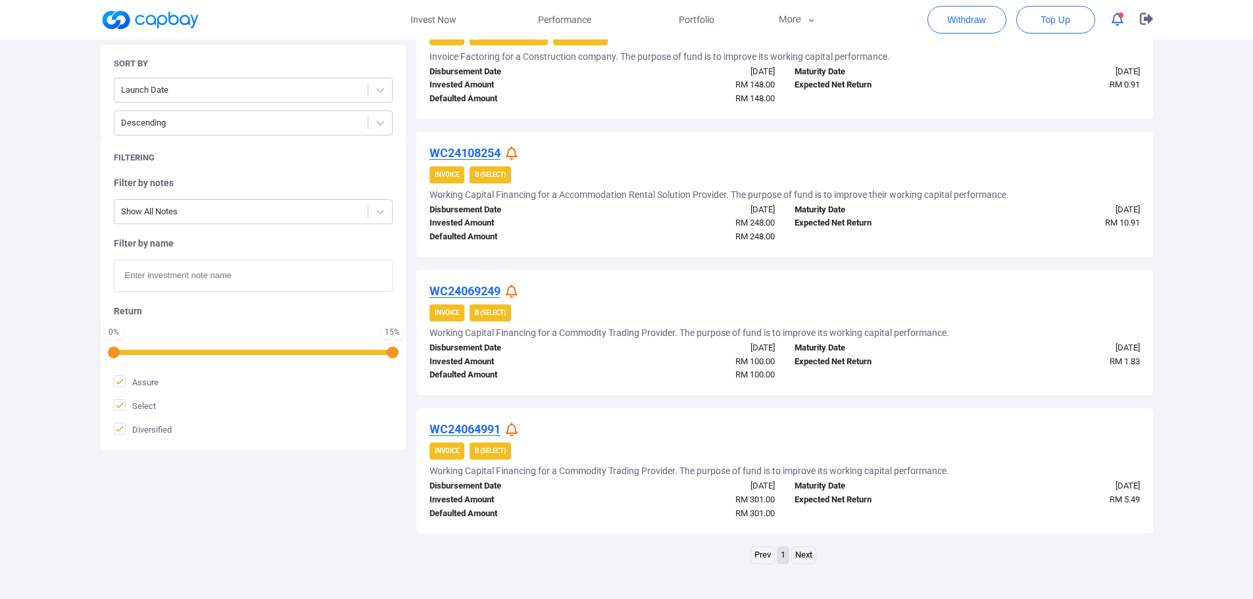
click at [484, 430] on u "WC24064991" at bounding box center [464, 429] width 71 height 14
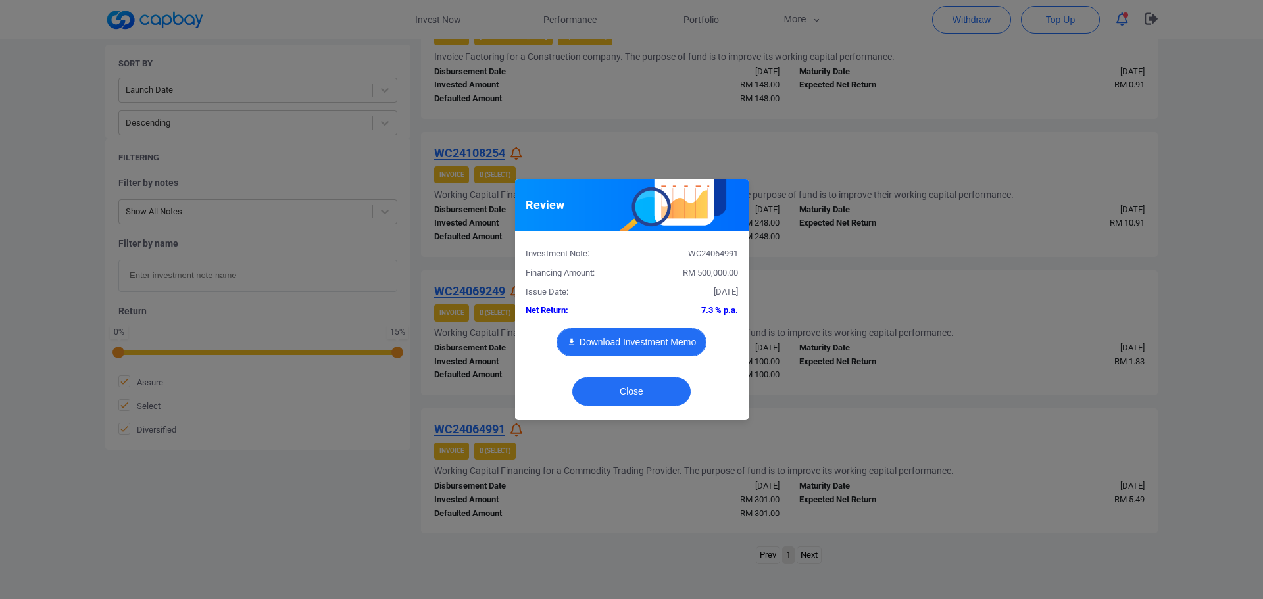
click at [676, 344] on button "Download Investment Memo" at bounding box center [631, 342] width 150 height 28
click at [653, 399] on button "Close" at bounding box center [631, 391] width 118 height 28
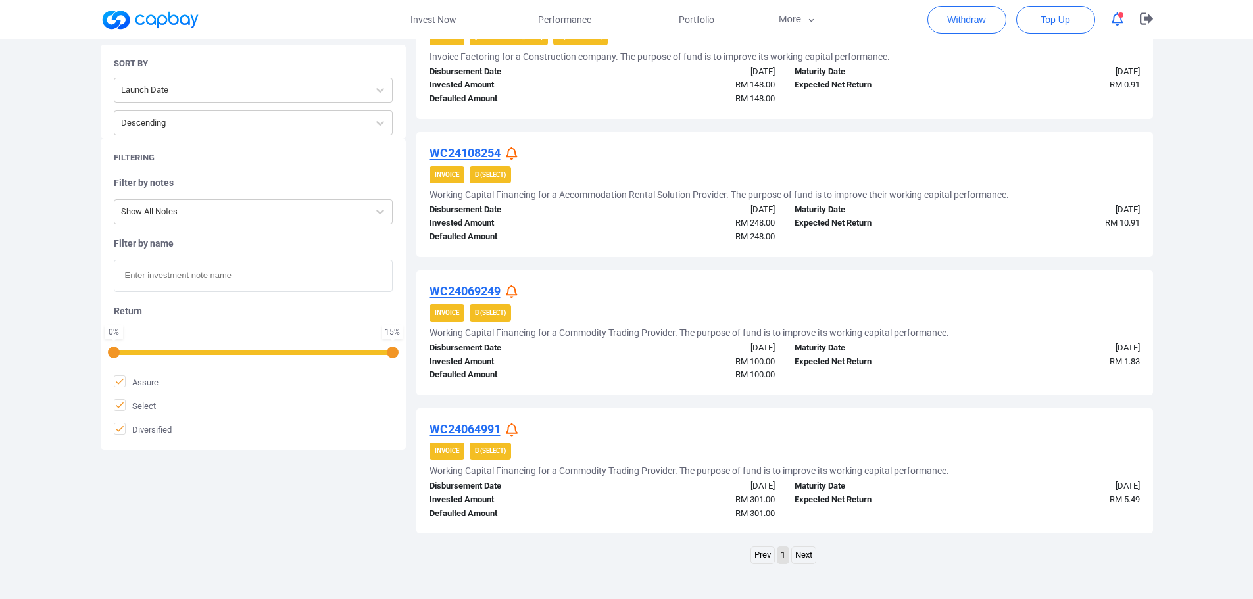
click at [468, 293] on u "WC24069249" at bounding box center [464, 291] width 71 height 14
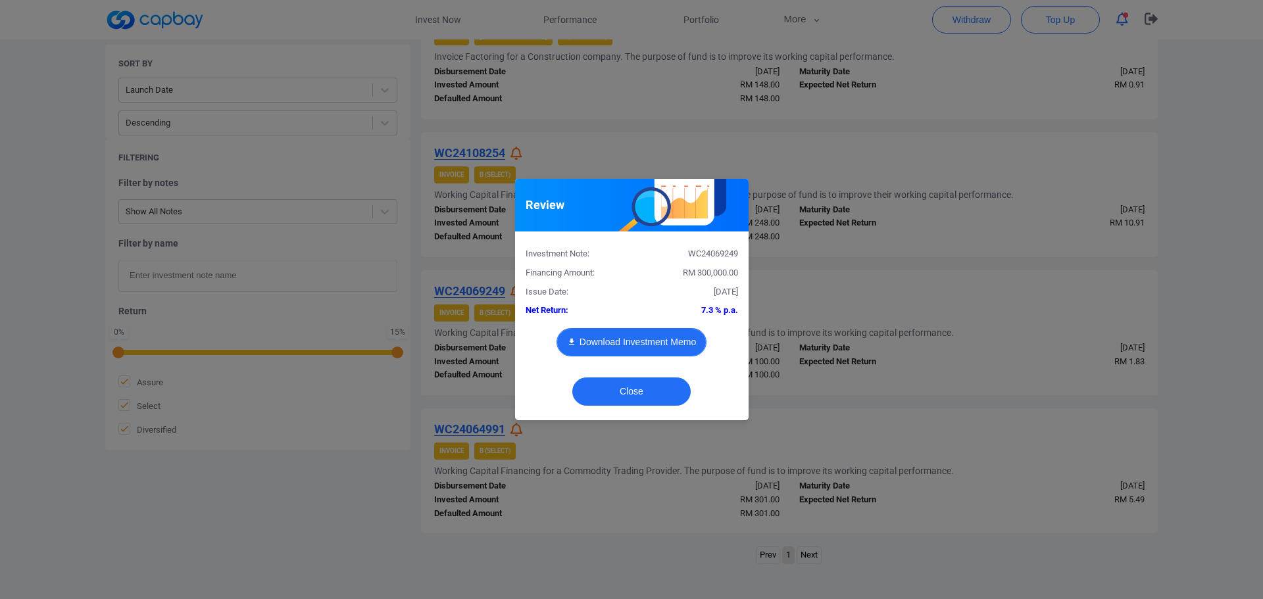
click at [628, 343] on button "Download Investment Memo" at bounding box center [631, 342] width 150 height 28
click at [642, 400] on button "Close" at bounding box center [631, 391] width 118 height 28
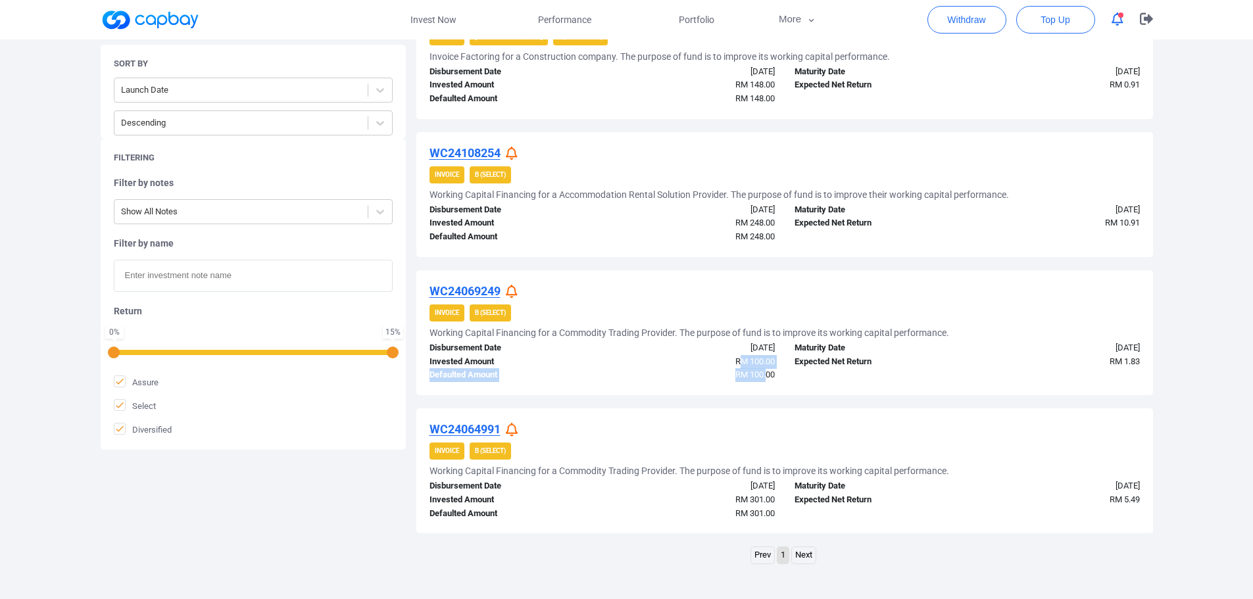
drag, startPoint x: 762, startPoint y: 360, endPoint x: 765, endPoint y: 379, distance: 19.5
click at [765, 379] on div "Disbursement Date 13 Jun 2024 Invested Amount RM 100.00 Defaulted Amount RM 100…" at bounding box center [602, 361] width 365 height 41
click at [765, 379] on span "RM 100.00" at bounding box center [754, 375] width 39 height 10
click at [519, 289] on div at bounding box center [514, 292] width 16 height 14
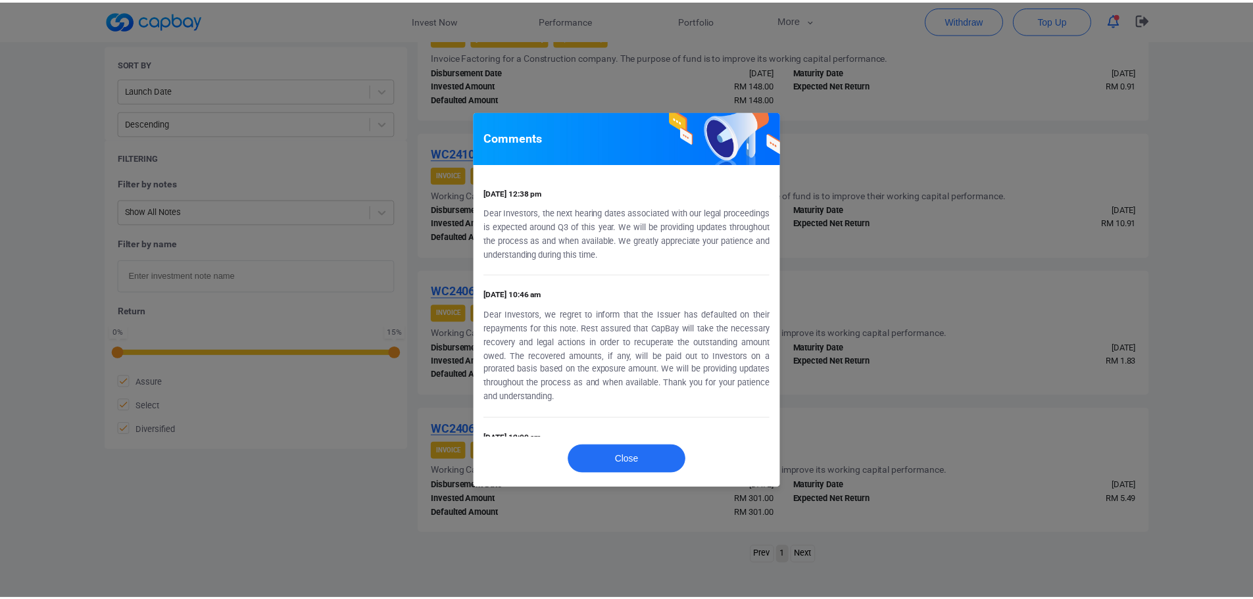
scroll to position [435, 0]
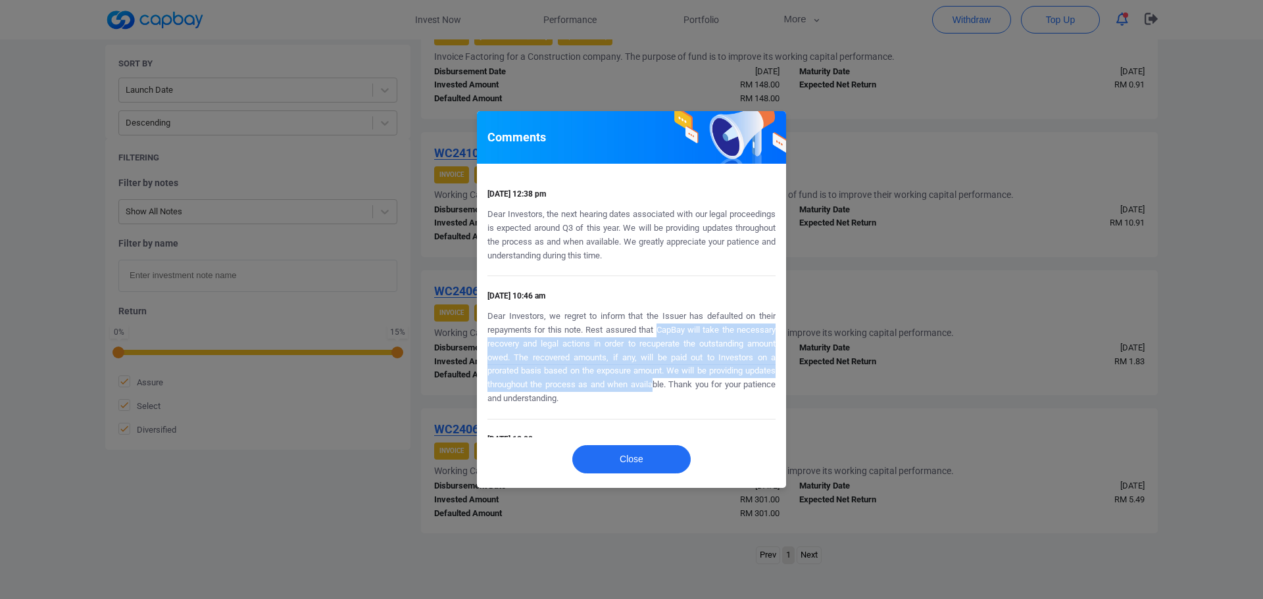
drag, startPoint x: 656, startPoint y: 324, endPoint x: 654, endPoint y: 383, distance: 59.2
click at [654, 383] on p "Dear Investors, we regret to inform that the Issuer has defaulted on their repa…" at bounding box center [631, 358] width 288 height 96
click at [654, 385] on p "Dear Investors, we regret to inform that the Issuer has defaulted on their repa…" at bounding box center [631, 358] width 288 height 96
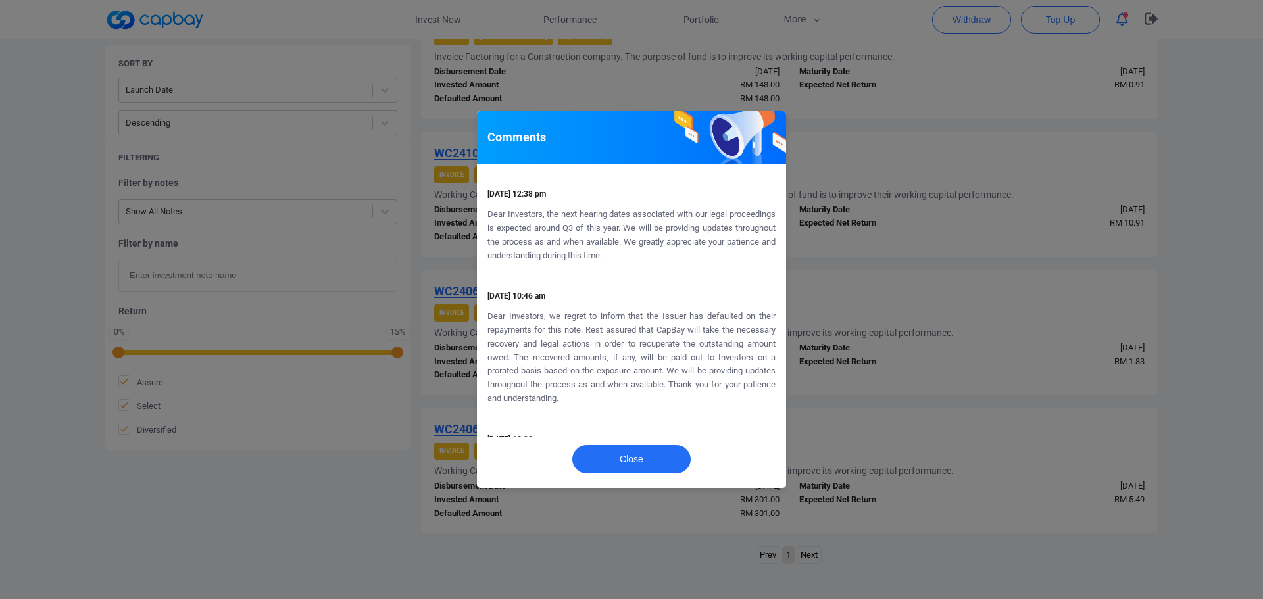
click at [909, 335] on div "Comments 29 Sep 2025 10:20 am Dear Investors,the legal proceedings are still un…" at bounding box center [631, 299] width 1263 height 599
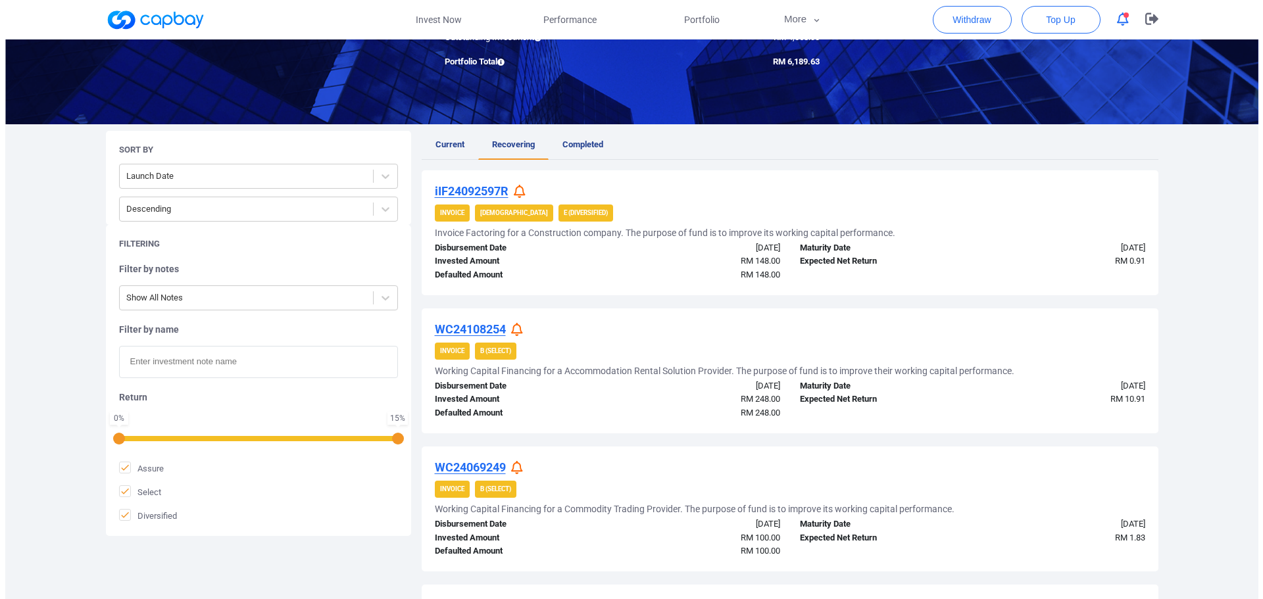
scroll to position [157, 0]
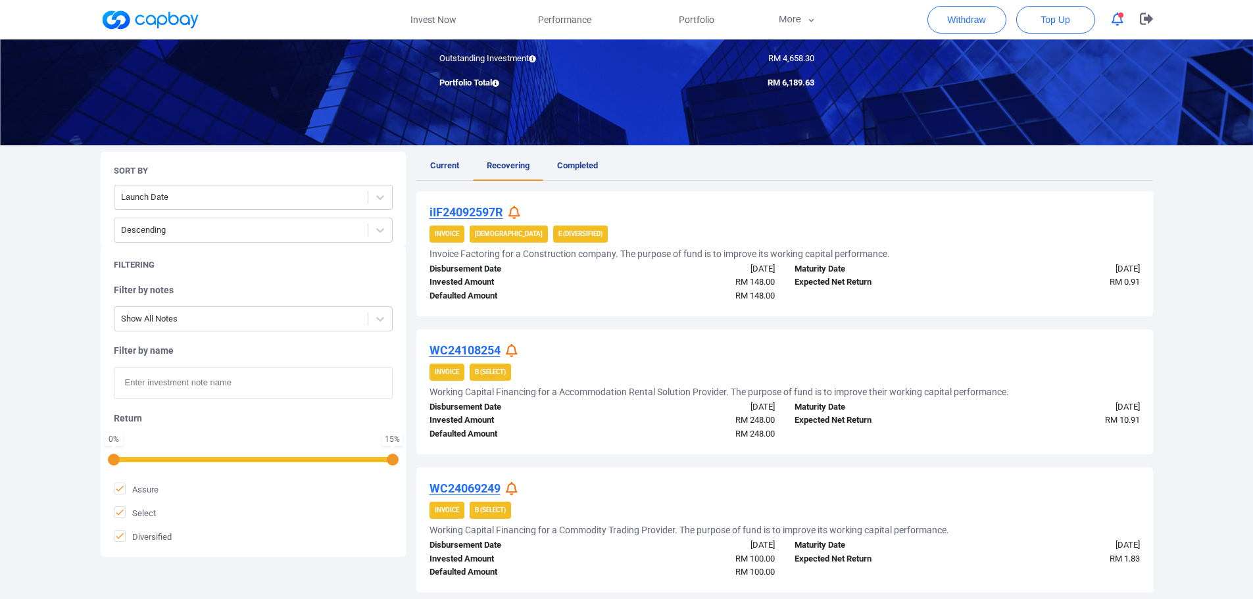
click at [516, 212] on icon at bounding box center [514, 213] width 12 height 14
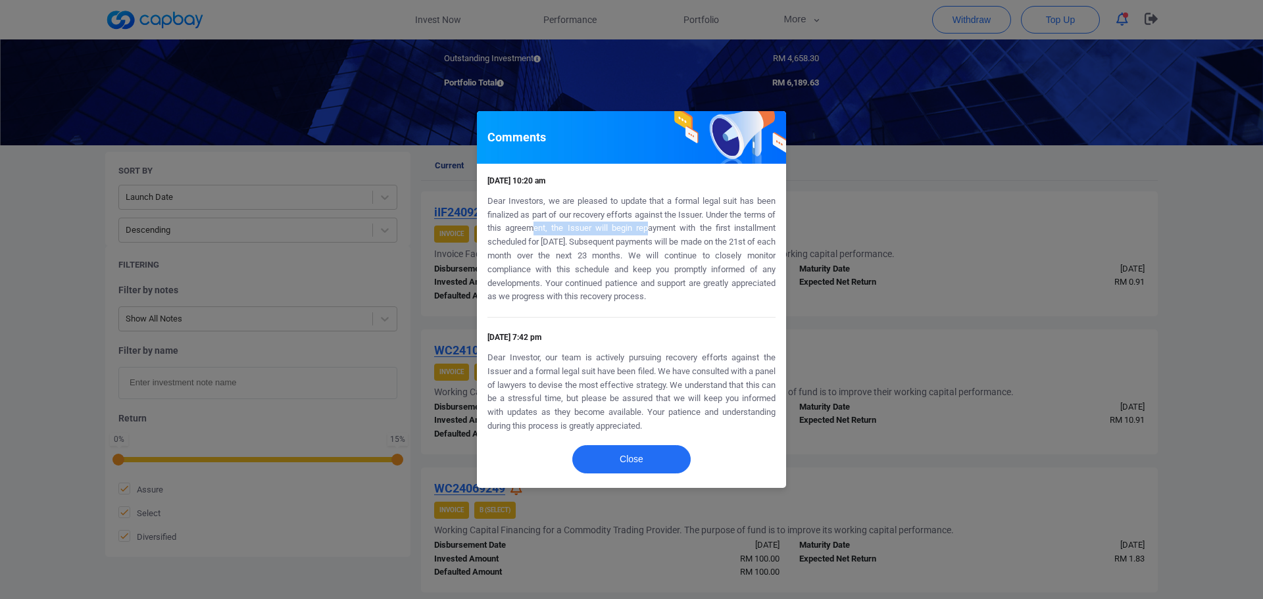
drag, startPoint x: 579, startPoint y: 230, endPoint x: 652, endPoint y: 230, distance: 73.0
click at [652, 230] on p "Dear Investors, we are pleased to update that a formal legal suit has been fina…" at bounding box center [631, 249] width 288 height 109
drag, startPoint x: 613, startPoint y: 219, endPoint x: 724, endPoint y: 220, distance: 111.1
click at [720, 217] on p "Dear Investors, we are pleased to update that a formal legal suit has been fina…" at bounding box center [631, 249] width 288 height 109
click at [735, 230] on p "Dear Investors, we are pleased to update that a formal legal suit has been fina…" at bounding box center [631, 249] width 288 height 109
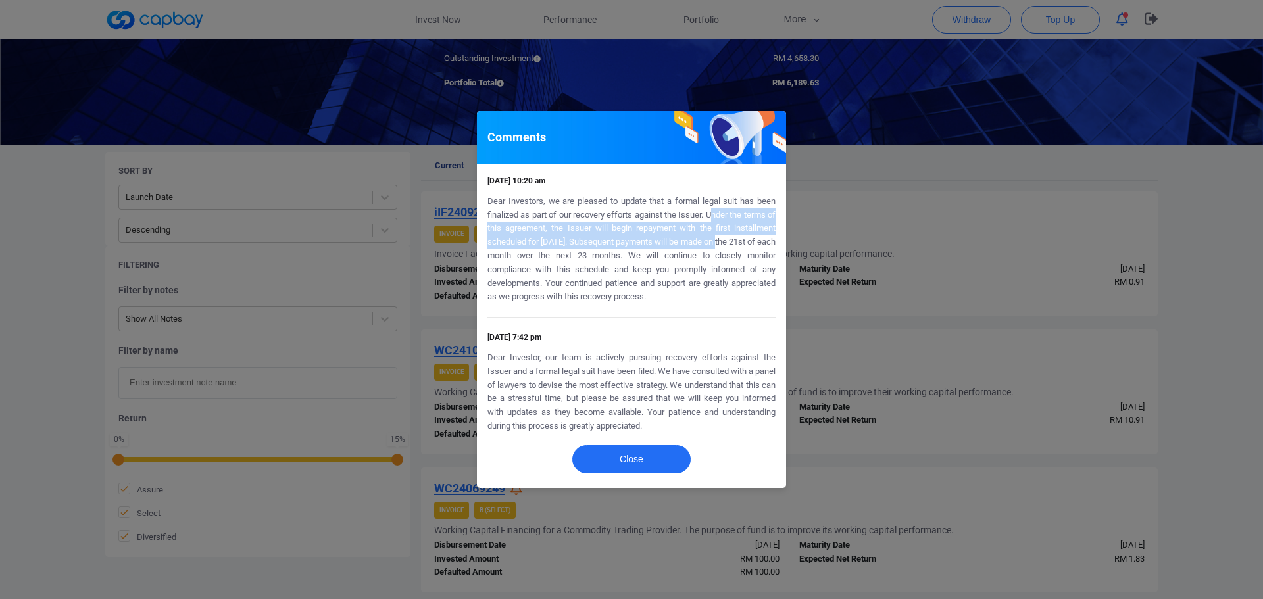
drag, startPoint x: 717, startPoint y: 216, endPoint x: 738, endPoint y: 242, distance: 33.2
click at [738, 242] on p "Dear Investors, we are pleased to update that a formal legal suit has been fina…" at bounding box center [631, 249] width 288 height 109
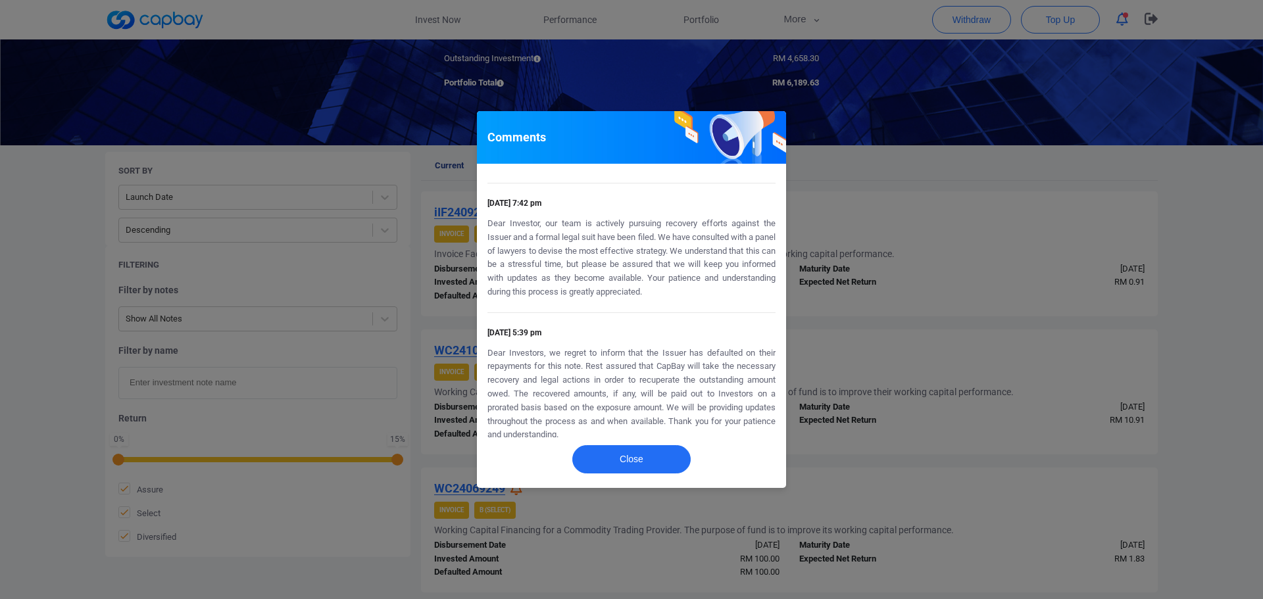
scroll to position [309, 0]
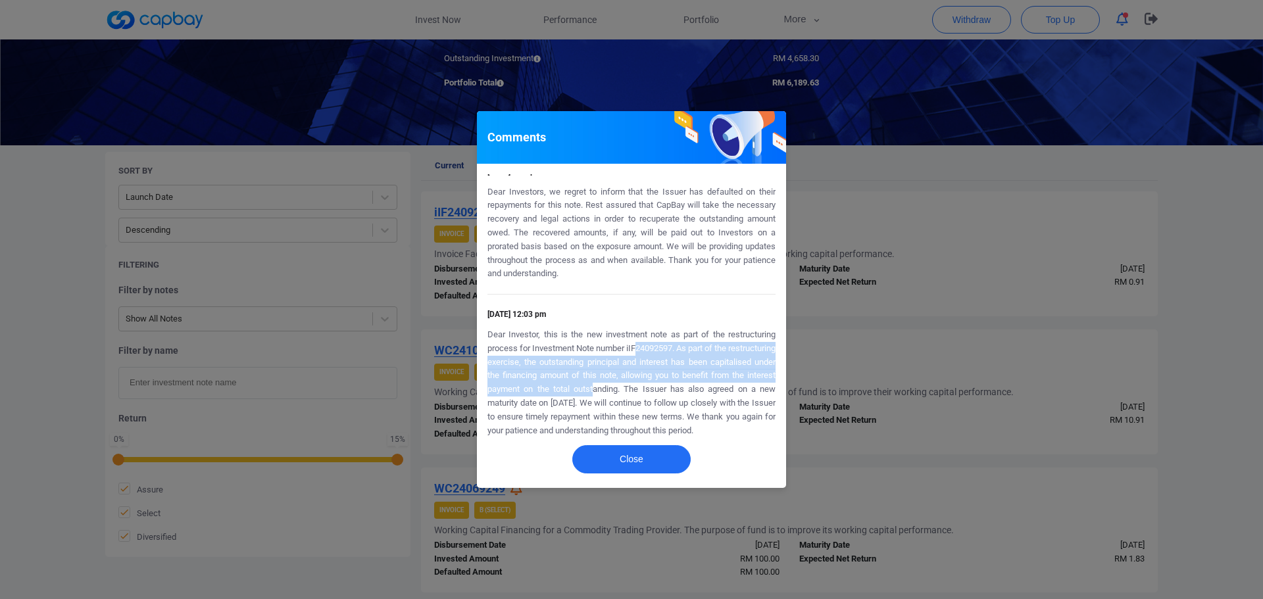
drag, startPoint x: 660, startPoint y: 332, endPoint x: 664, endPoint y: 370, distance: 38.3
click at [664, 370] on p "Dear Investor, this is the new investment note as part of the restructuring pro…" at bounding box center [631, 382] width 288 height 109
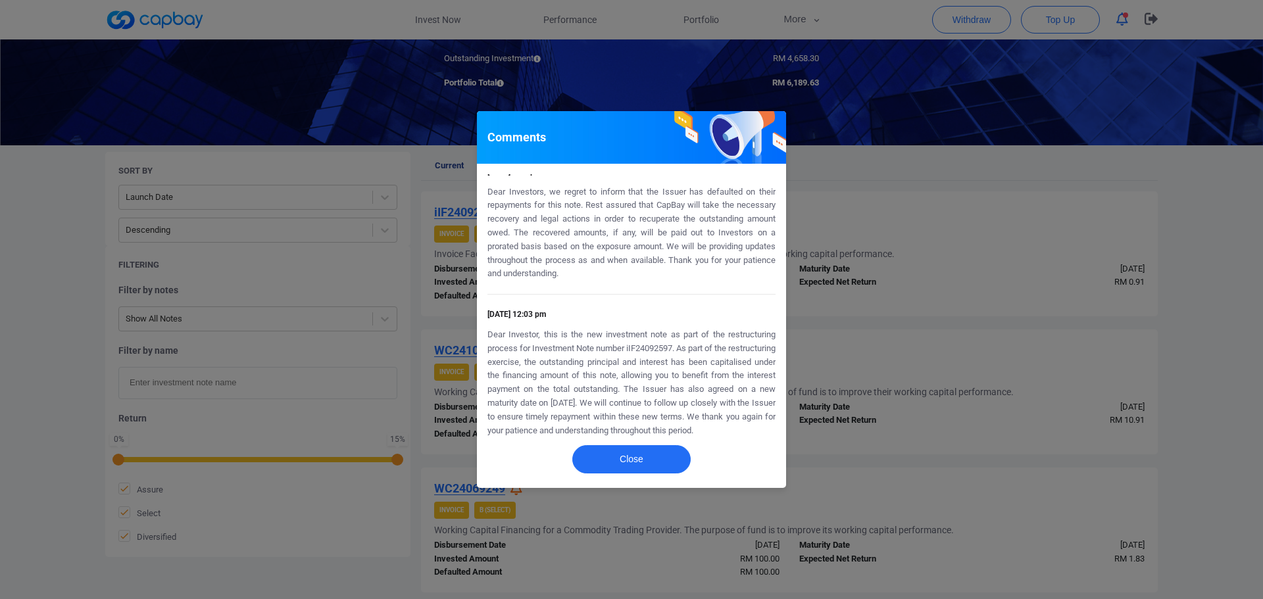
click at [665, 387] on p "Dear Investor, this is the new investment note as part of the restructuring pro…" at bounding box center [631, 382] width 288 height 109
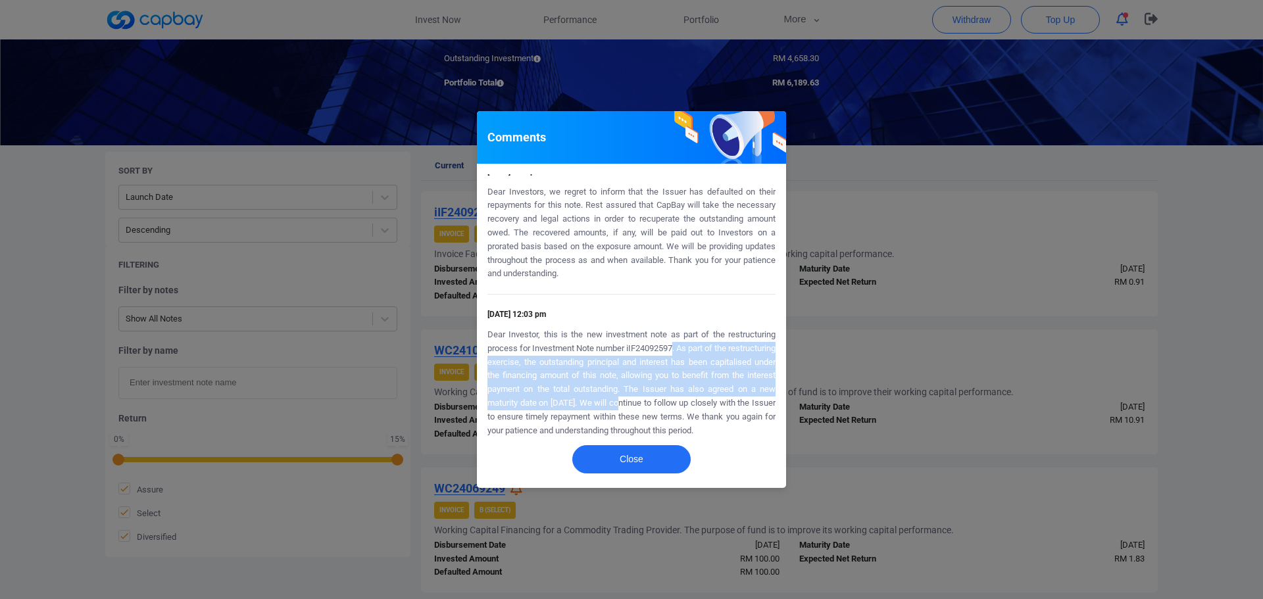
drag, startPoint x: 698, startPoint y: 341, endPoint x: 698, endPoint y: 385, distance: 44.1
click at [698, 385] on p "Dear Investor, this is the new investment note as part of the restructuring pro…" at bounding box center [631, 382] width 288 height 109
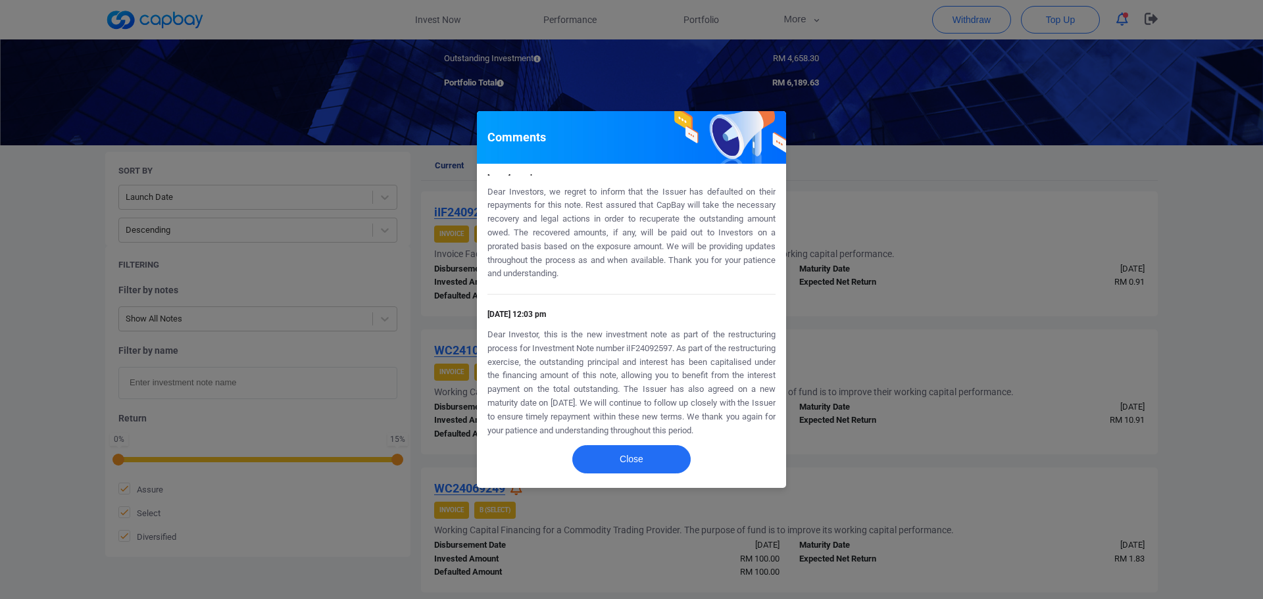
click at [698, 408] on p "Dear Investor, this is the new investment note as part of the restructuring pro…" at bounding box center [631, 382] width 288 height 109
drag, startPoint x: 706, startPoint y: 431, endPoint x: 707, endPoint y: 373, distance: 57.9
click at [707, 373] on p "Dear Investor, this is the new investment note as part of the restructuring pro…" at bounding box center [631, 382] width 288 height 109
click at [707, 407] on p "Dear Investor, this is the new investment note as part of the restructuring pro…" at bounding box center [631, 382] width 288 height 109
drag, startPoint x: 717, startPoint y: 429, endPoint x: 725, endPoint y: 379, distance: 51.2
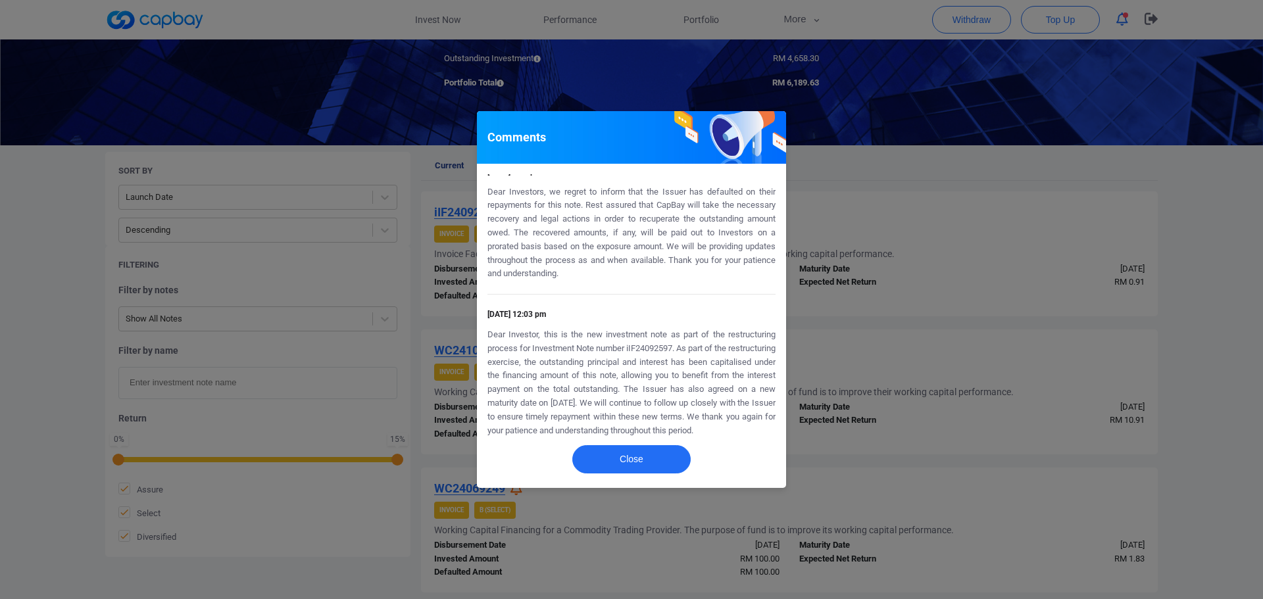
click at [725, 379] on p "Dear Investor, this is the new investment note as part of the restructuring pro…" at bounding box center [631, 382] width 288 height 109
drag, startPoint x: 611, startPoint y: 384, endPoint x: 672, endPoint y: 384, distance: 61.2
click at [672, 384] on p "Dear Investor, this is the new investment note as part of the restructuring pro…" at bounding box center [631, 382] width 288 height 109
click at [669, 407] on p "Dear Investor, this is the new investment note as part of the restructuring pro…" at bounding box center [631, 382] width 288 height 109
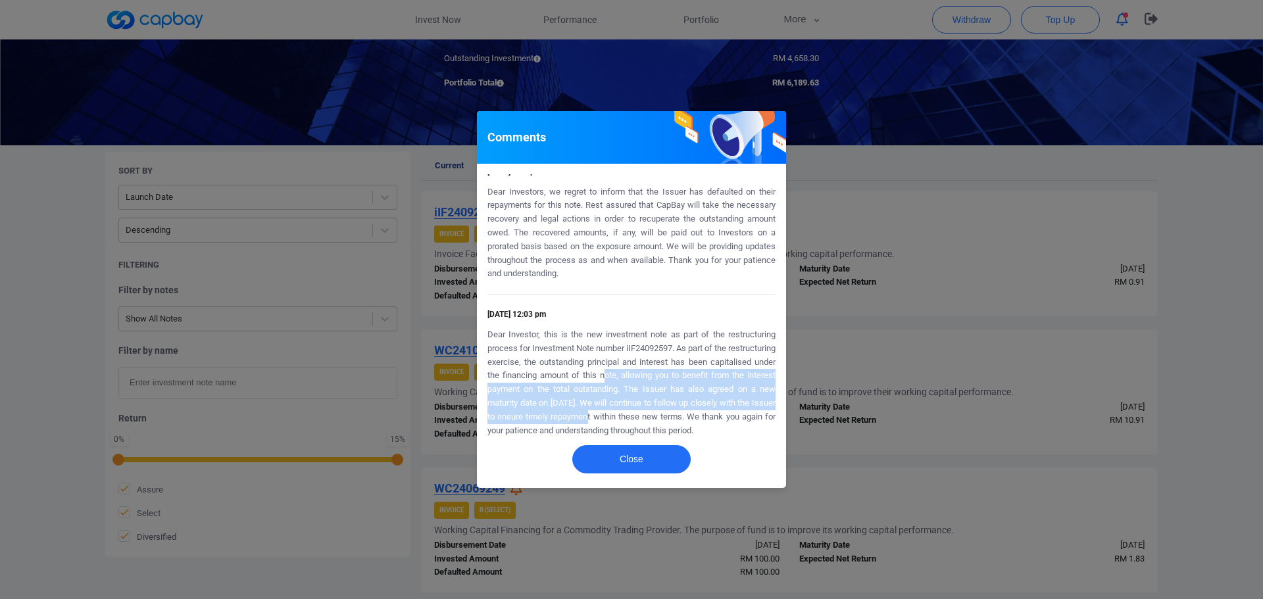
drag, startPoint x: 670, startPoint y: 367, endPoint x: 670, endPoint y: 359, distance: 7.9
click at [670, 359] on p "Dear Investor, this is the new investment note as part of the restructuring pro…" at bounding box center [631, 382] width 288 height 109
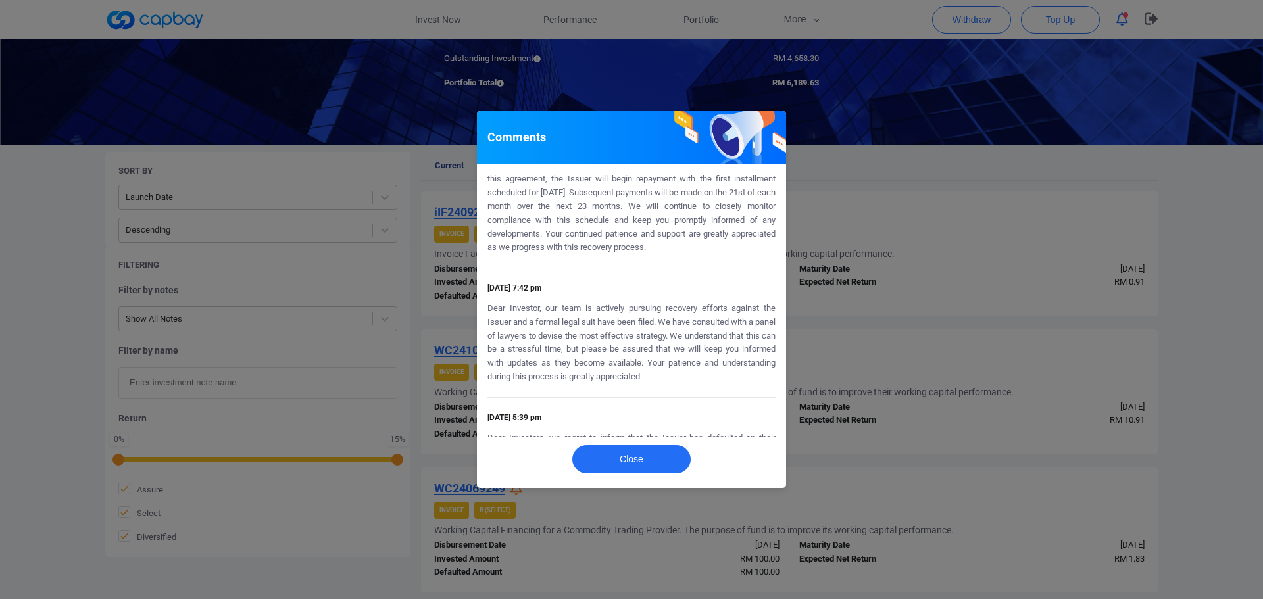
scroll to position [46, 0]
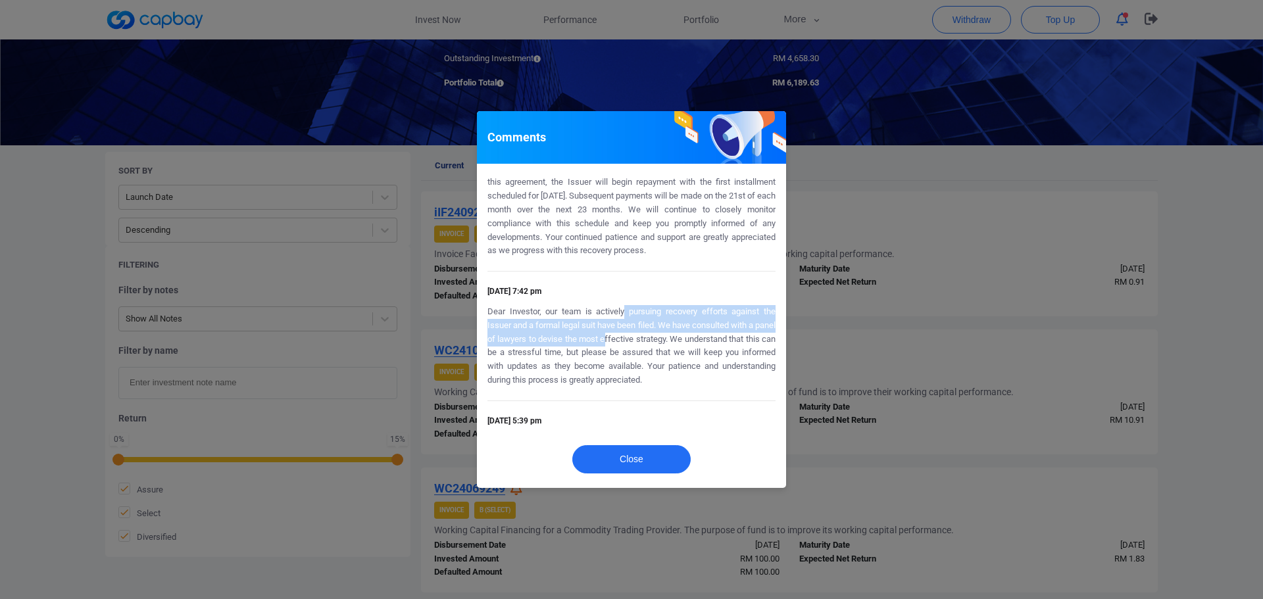
drag, startPoint x: 624, startPoint y: 316, endPoint x: 633, endPoint y: 343, distance: 28.5
click at [633, 343] on p "Dear Investor, our team is actively pursuing recovery efforts against the Issue…" at bounding box center [631, 346] width 288 height 82
click at [635, 359] on p "Dear Investor, our team is actively pursuing recovery efforts against the Issue…" at bounding box center [631, 346] width 288 height 82
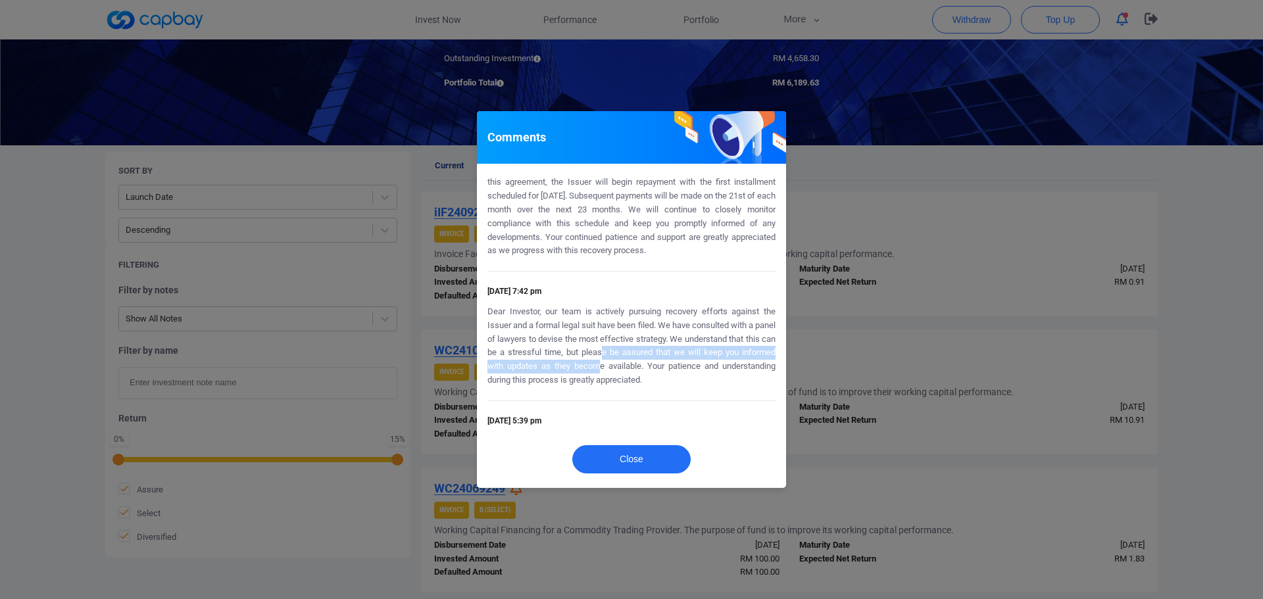
drag, startPoint x: 637, startPoint y: 352, endPoint x: 648, endPoint y: 373, distance: 23.8
click at [648, 373] on p "Dear Investor, our team is actively pursuing recovery efforts against the Issue…" at bounding box center [631, 346] width 288 height 82
click at [648, 376] on p "Dear Investor, our team is actively pursuing recovery efforts against the Issue…" at bounding box center [631, 346] width 288 height 82
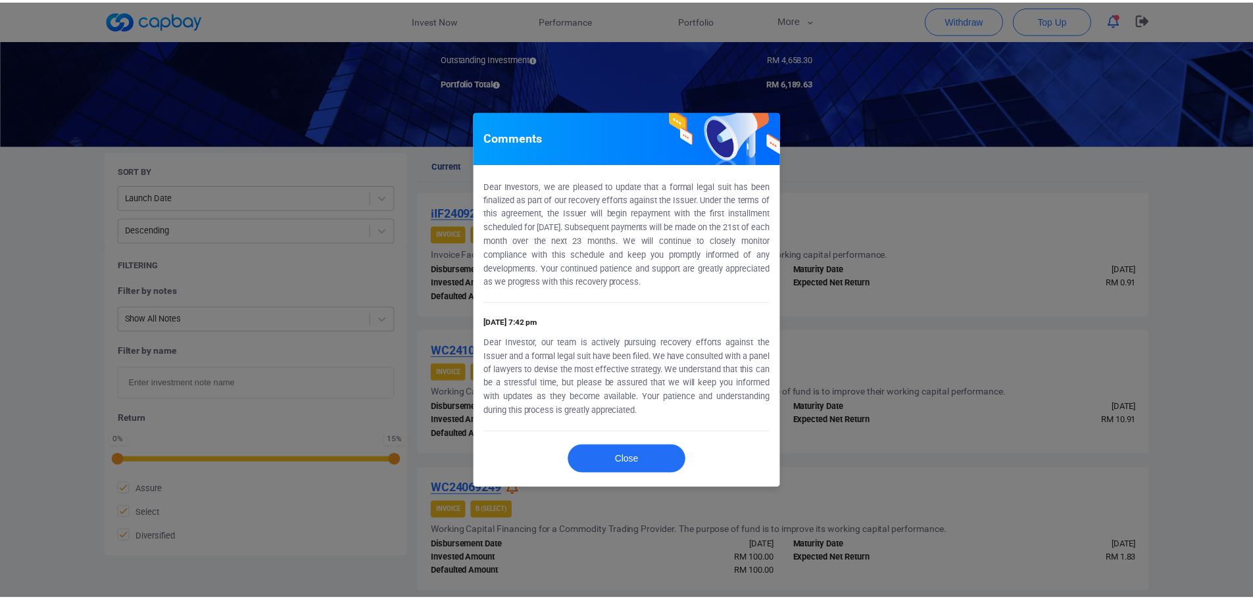
scroll to position [0, 0]
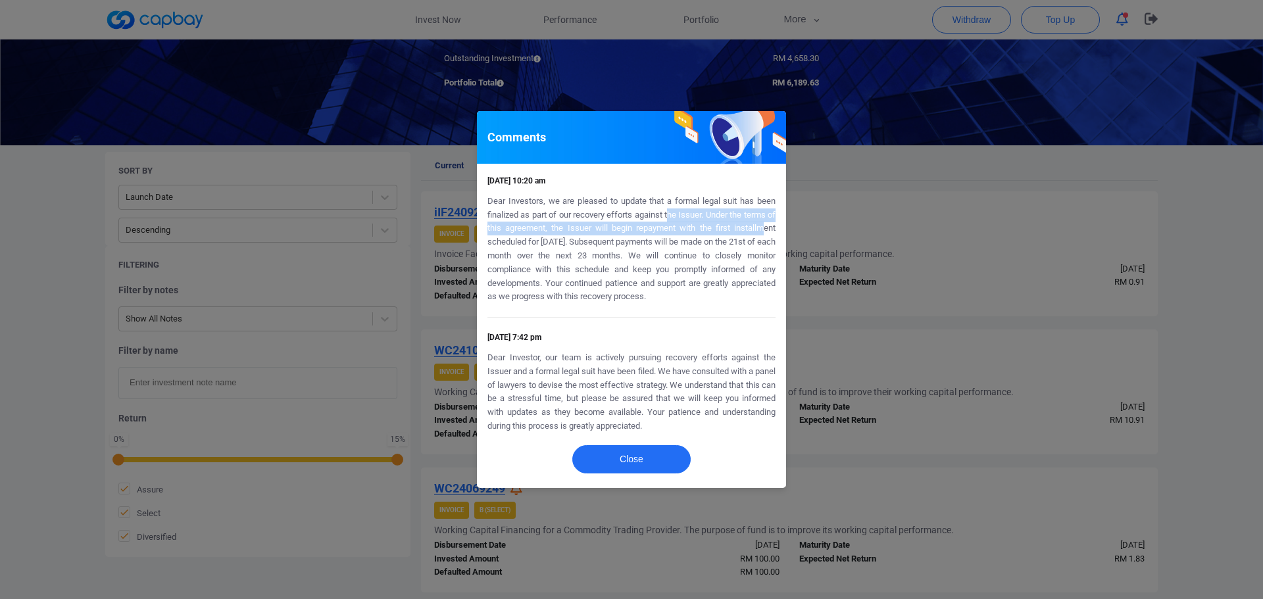
drag, startPoint x: 714, startPoint y: 222, endPoint x: 760, endPoint y: 226, distance: 46.2
click at [760, 226] on p "Dear Investors, we are pleased to update that a formal legal suit has been fina…" at bounding box center [631, 249] width 288 height 109
click at [621, 217] on p "Dear Investors, we are pleased to update that a formal legal suit has been fina…" at bounding box center [631, 249] width 288 height 109
click at [782, 219] on div "29 Sep 2025 10:20 am Dear Investors, we are pleased to update that a formal leg…" at bounding box center [631, 301] width 309 height 274
drag, startPoint x: 533, startPoint y: 228, endPoint x: 647, endPoint y: 228, distance: 113.8
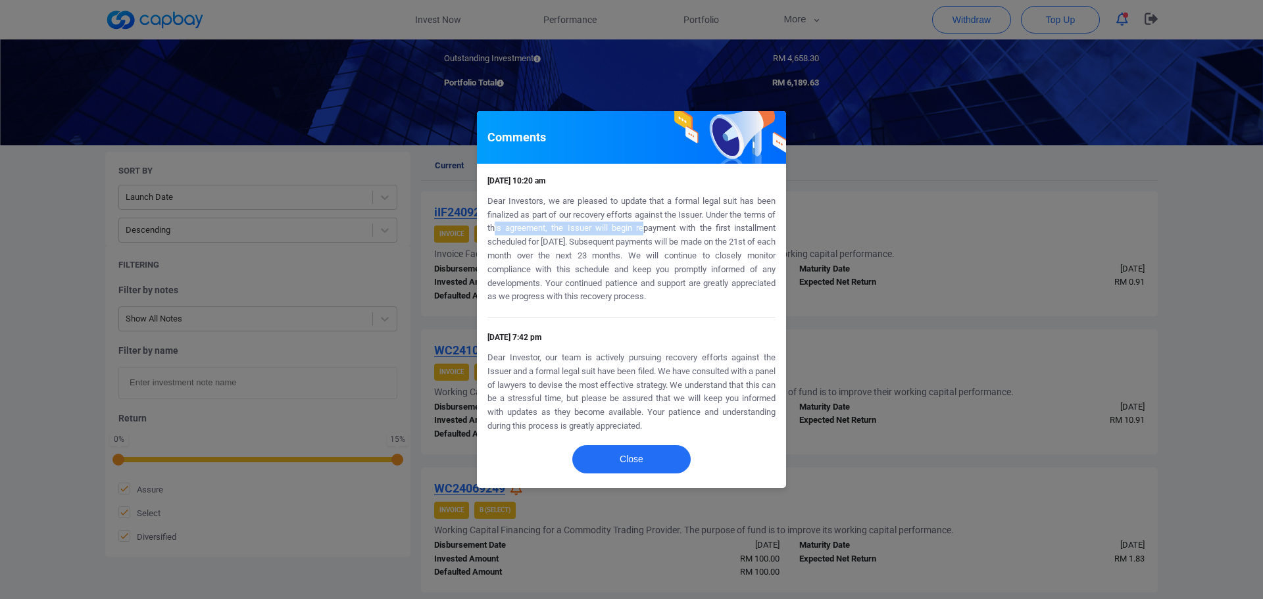
click at [647, 228] on p "Dear Investors, we are pleased to update that a formal legal suit has been fina…" at bounding box center [631, 249] width 288 height 109
drag, startPoint x: 596, startPoint y: 228, endPoint x: 746, endPoint y: 228, distance: 149.9
click at [746, 228] on p "Dear Investors, we are pleased to update that a formal legal suit has been fina…" at bounding box center [631, 249] width 288 height 109
drag, startPoint x: 717, startPoint y: 247, endPoint x: 587, endPoint y: 243, distance: 130.2
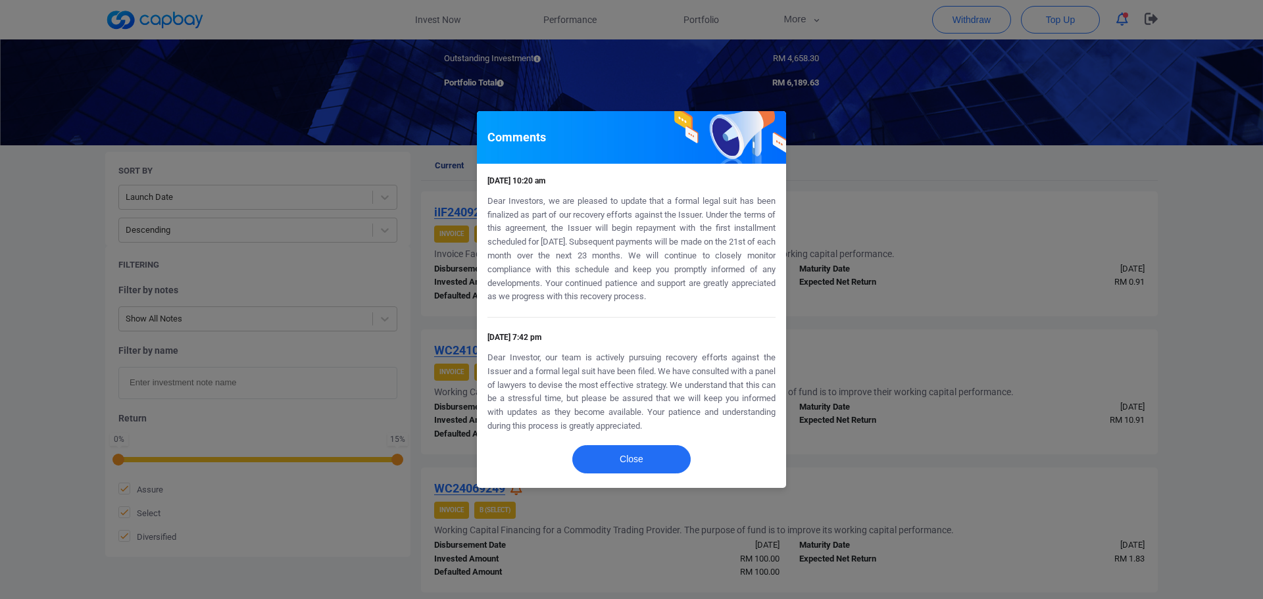
click at [716, 247] on p "Dear Investors, we are pleased to update that a formal legal suit has been fina…" at bounding box center [631, 249] width 288 height 109
drag, startPoint x: 519, startPoint y: 231, endPoint x: 713, endPoint y: 235, distance: 194.0
click at [713, 235] on p "Dear Investors, we are pleased to update that a formal legal suit has been fina…" at bounding box center [631, 249] width 288 height 109
drag, startPoint x: 541, startPoint y: 244, endPoint x: 610, endPoint y: 244, distance: 69.0
click at [610, 244] on p "Dear Investors, we are pleased to update that a formal legal suit has been fina…" at bounding box center [631, 249] width 288 height 109
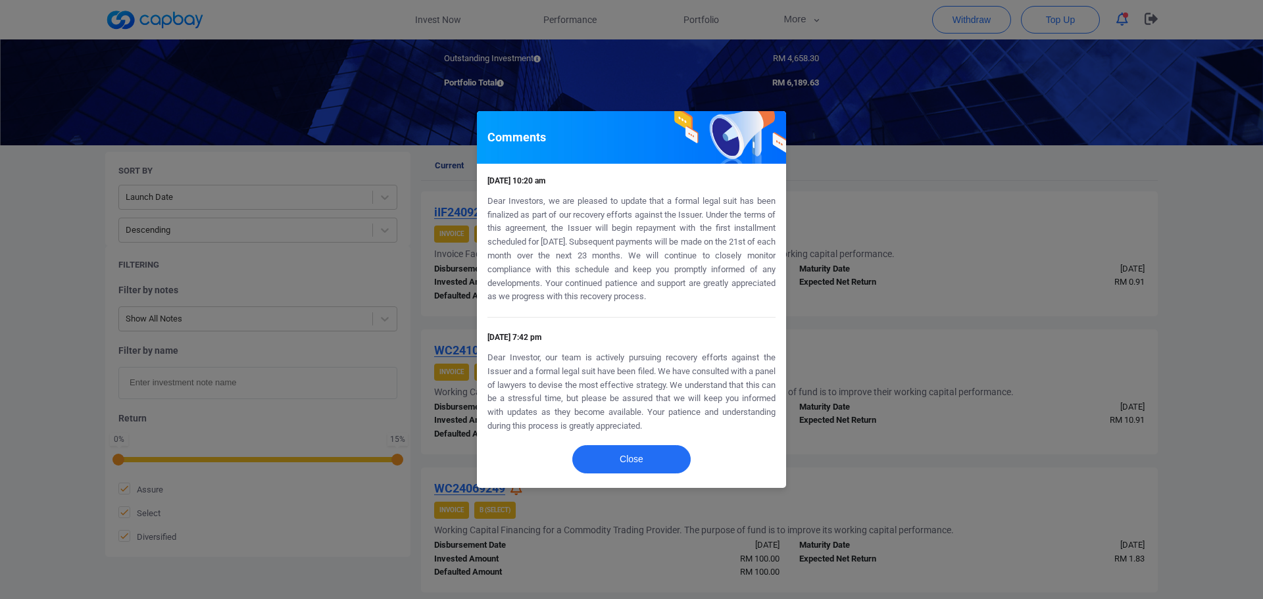
click at [609, 278] on p "Dear Investors, we are pleased to update that a formal legal suit has been fina…" at bounding box center [631, 249] width 288 height 109
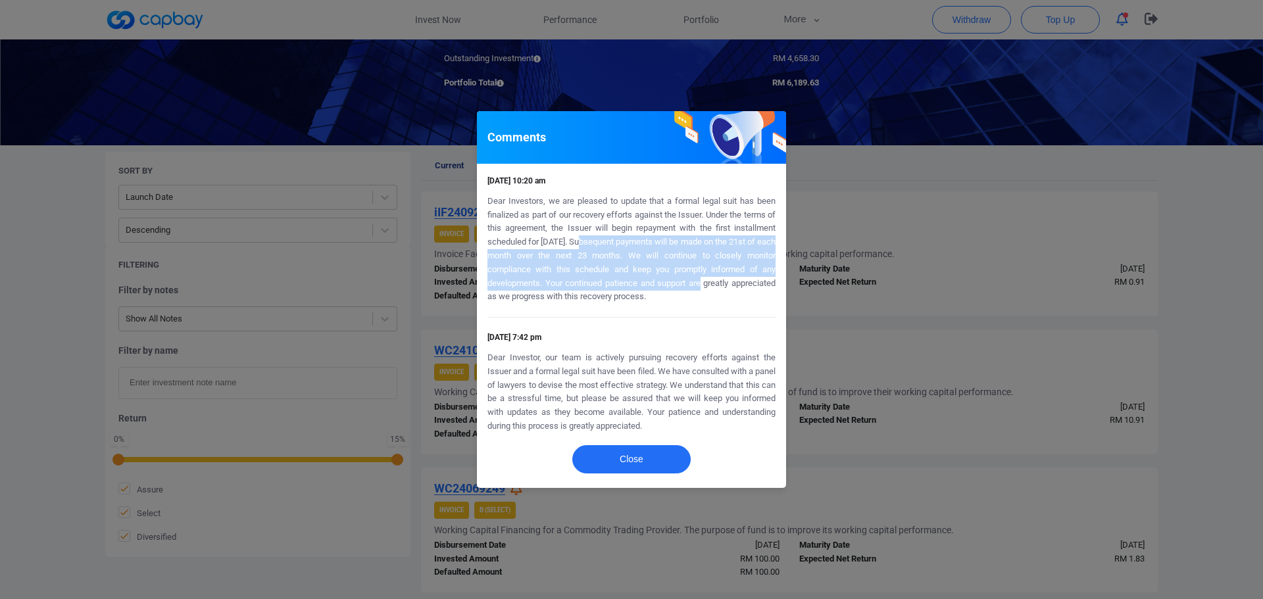
drag, startPoint x: 641, startPoint y: 262, endPoint x: 721, endPoint y: 297, distance: 86.9
click at [720, 293] on p "Dear Investors, we are pleased to update that a formal legal suit has been fina…" at bounding box center [631, 249] width 288 height 109
click at [721, 304] on p "Dear Investors, we are pleased to update that a formal legal suit has been fina…" at bounding box center [631, 249] width 288 height 109
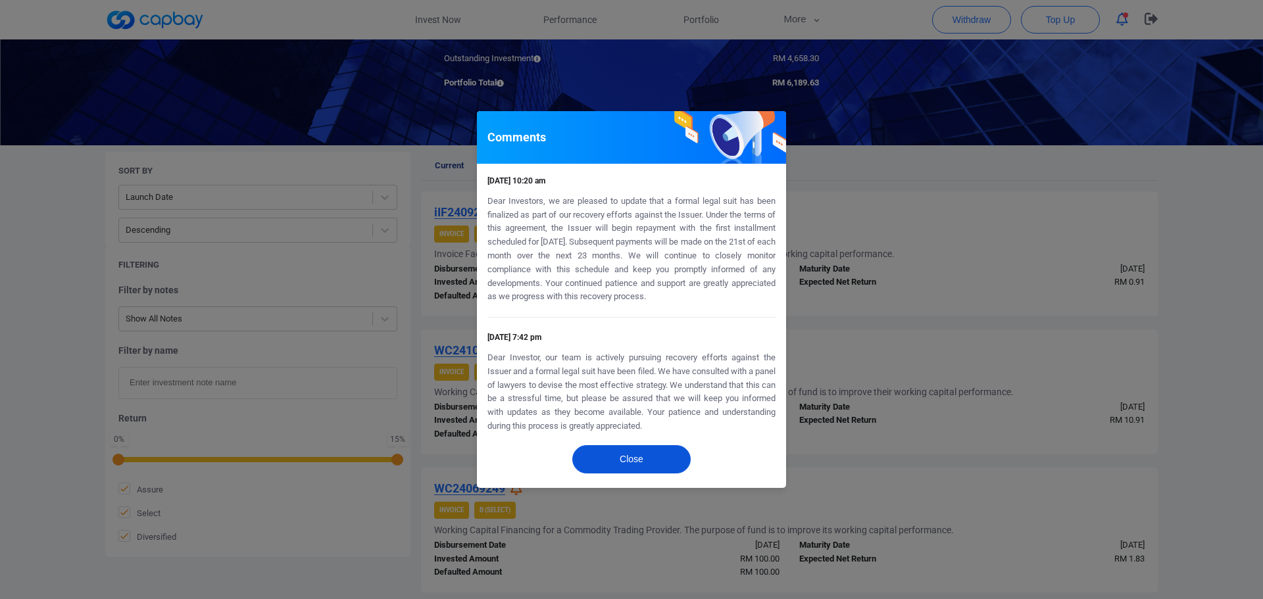
click at [669, 450] on button "Close" at bounding box center [631, 459] width 118 height 28
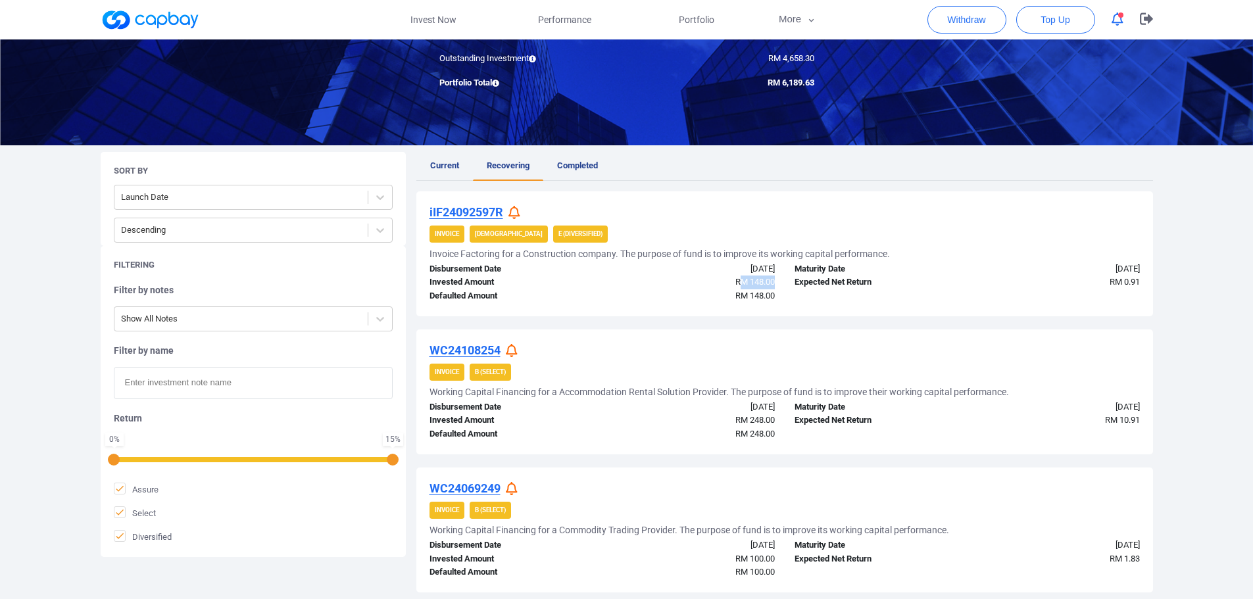
click at [781, 286] on div "RM 148.00" at bounding box center [693, 283] width 183 height 14
click at [776, 299] on div "RM 148.00" at bounding box center [693, 296] width 183 height 14
drag, startPoint x: 759, startPoint y: 291, endPoint x: 727, endPoint y: 263, distance: 41.9
click at [727, 263] on div "Disbursement Date 11 Feb 2025 Invested Amount RM 148.00 Defaulted Amount RM 148…" at bounding box center [602, 282] width 365 height 41
click at [728, 268] on div "11 Feb 2025" at bounding box center [693, 269] width 183 height 14
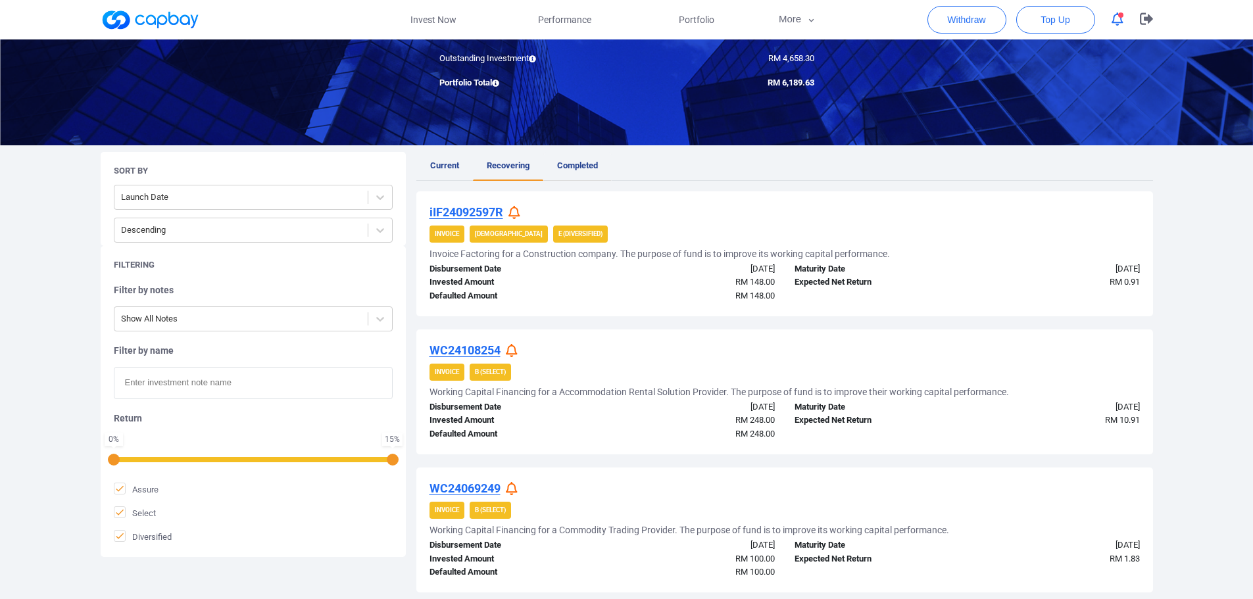
click at [560, 160] on span "Completed" at bounding box center [577, 165] width 41 height 10
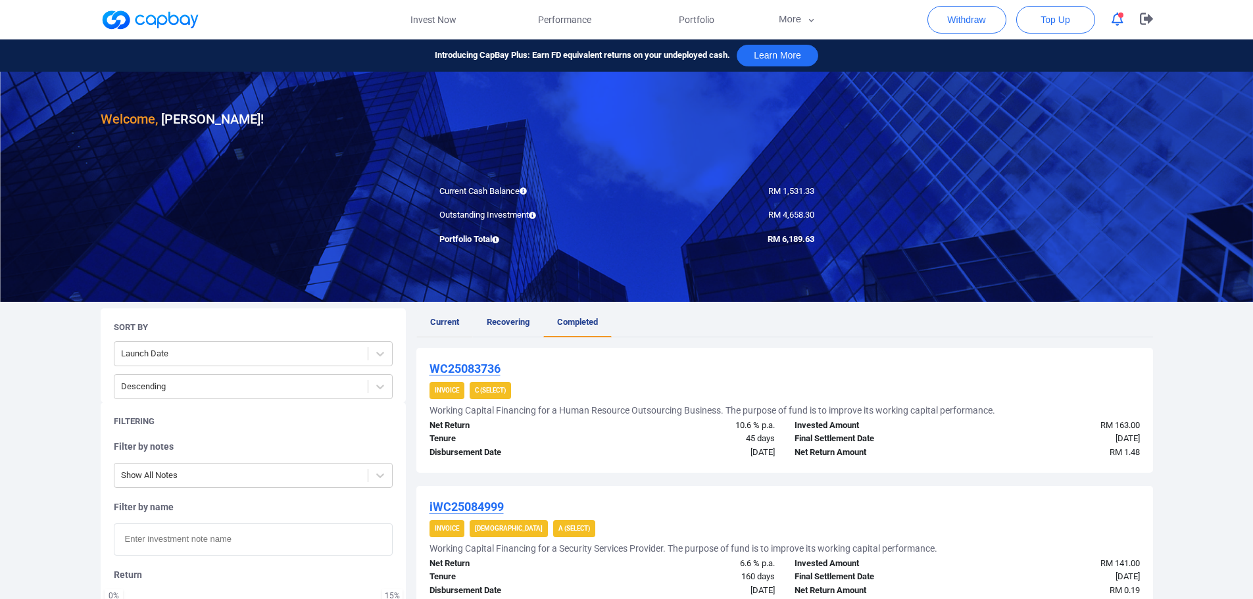
click at [447, 319] on span "Current" at bounding box center [444, 322] width 29 height 10
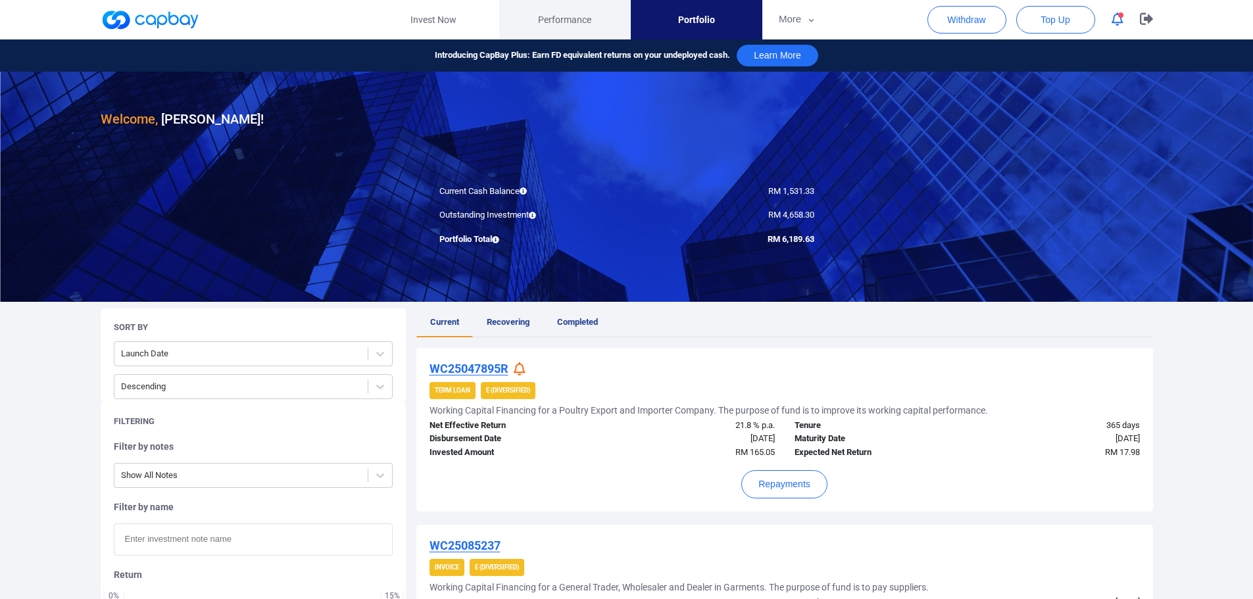
click at [581, 22] on span "Performance" at bounding box center [564, 19] width 53 height 14
